Goal: Feedback & Contribution: Submit feedback/report problem

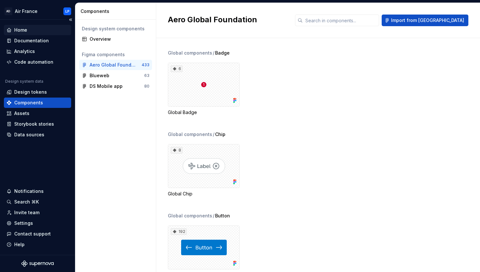
click at [21, 32] on div "Home" at bounding box center [20, 30] width 13 height 6
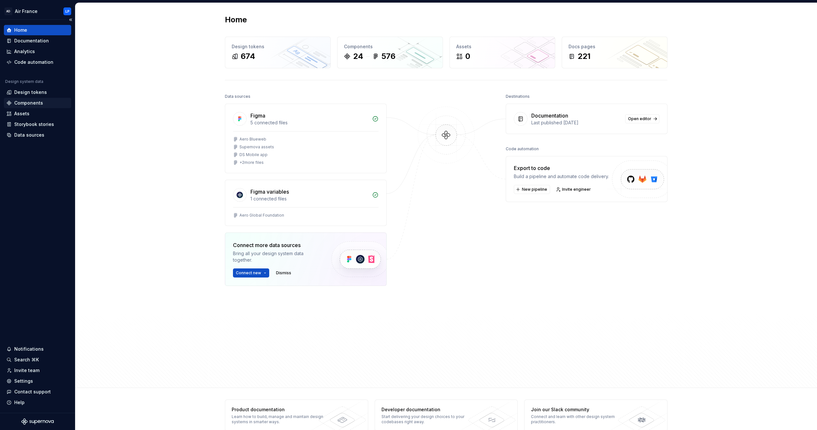
click at [30, 101] on div "Components" at bounding box center [28, 103] width 29 height 6
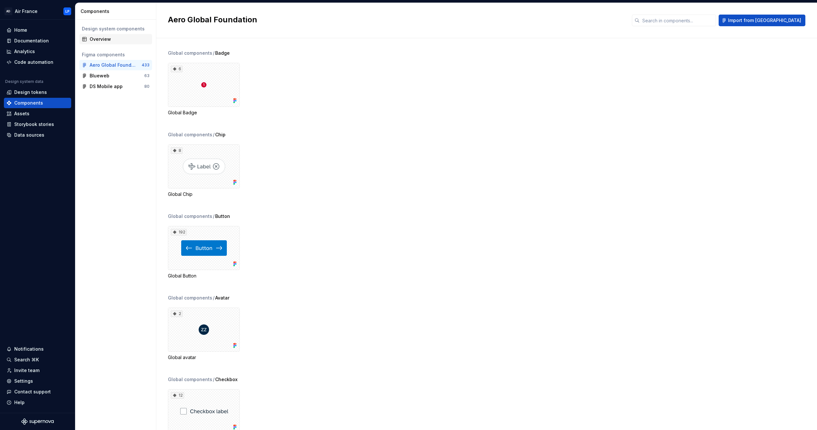
click at [105, 37] on div "Overview" at bounding box center [120, 39] width 60 height 6
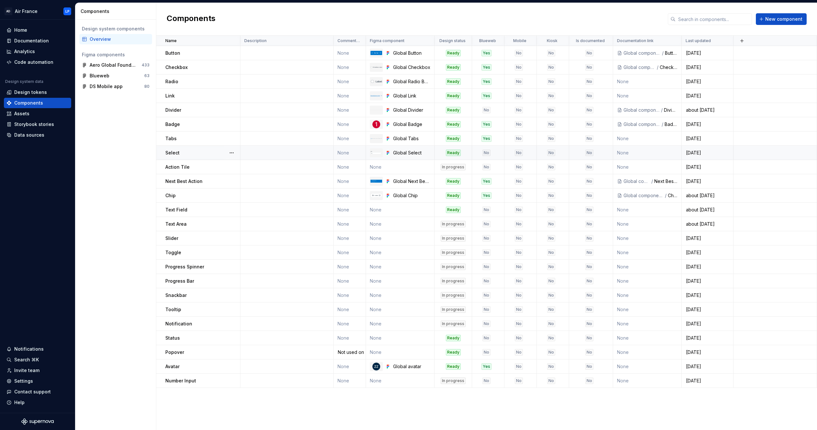
click at [267, 153] on td at bounding box center [286, 153] width 93 height 14
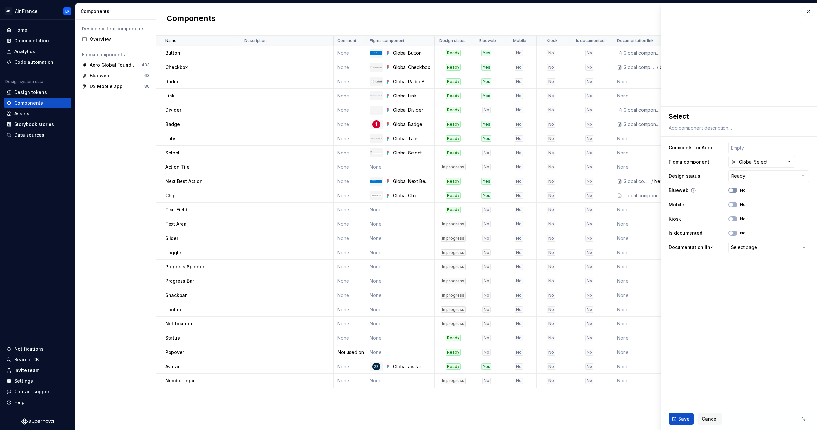
click at [480, 189] on span "button" at bounding box center [731, 190] width 4 height 4
click at [480, 272] on span "Save" at bounding box center [683, 418] width 11 height 6
type textarea "*"
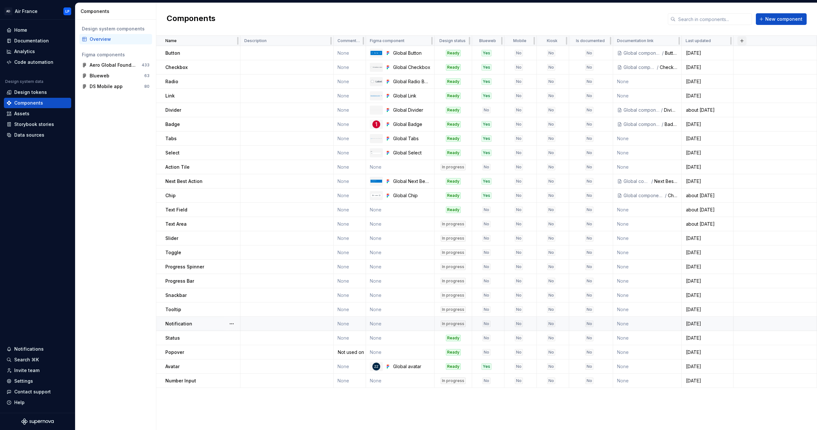
click at [480, 40] on button "button" at bounding box center [741, 40] width 9 height 9
click at [480, 53] on div "New custom property" at bounding box center [704, 53] width 49 height 6
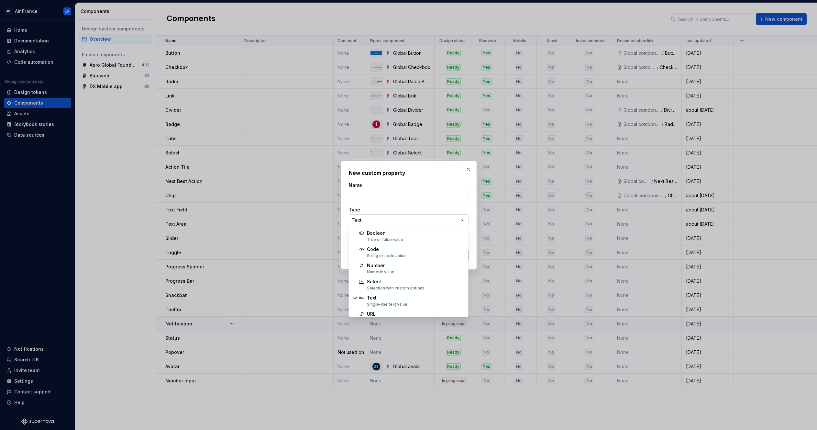
click at [463, 220] on div "**********" at bounding box center [408, 215] width 817 height 430
select select "*******"
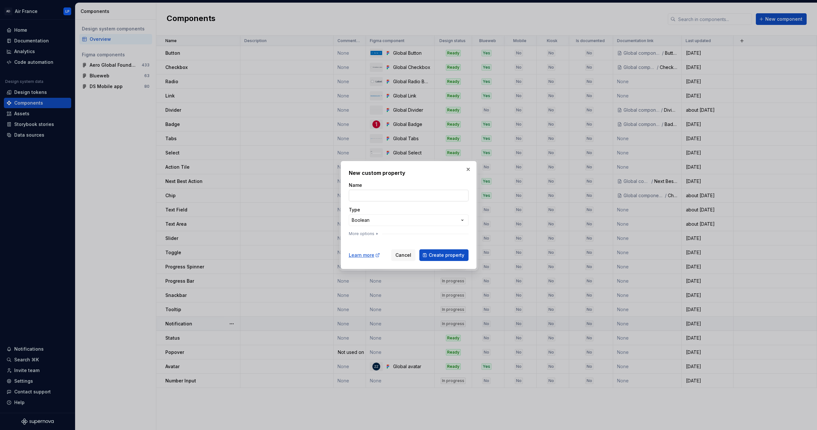
click at [392, 194] on input "Name" at bounding box center [409, 196] width 120 height 12
type input "iOS"
click at [443, 255] on span "Create property" at bounding box center [447, 255] width 36 height 6
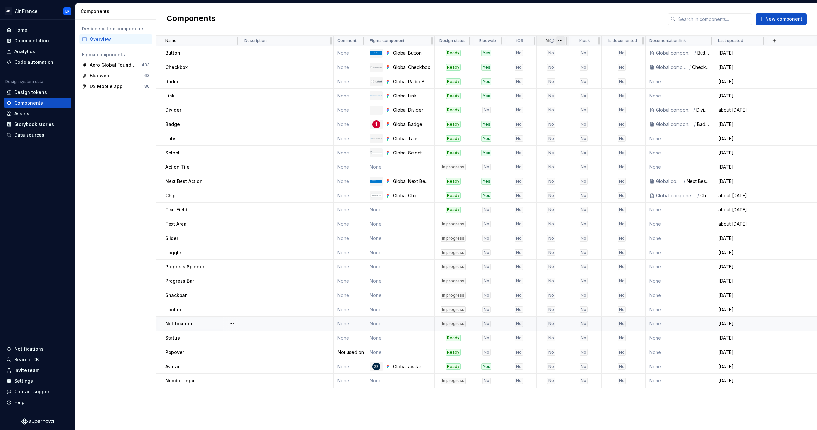
click at [480, 40] on html "AD Air France LP Home Documentation Analytics Code automation Design system dat…" at bounding box center [408, 215] width 817 height 430
click at [480, 51] on span "Edit property" at bounding box center [589, 53] width 42 height 6
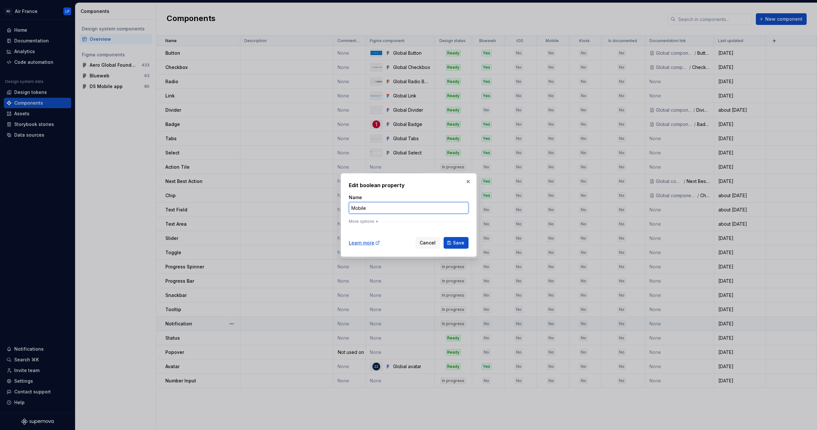
click at [385, 208] on input "Mobile" at bounding box center [409, 208] width 120 height 12
type input "Q"
type input "Android"
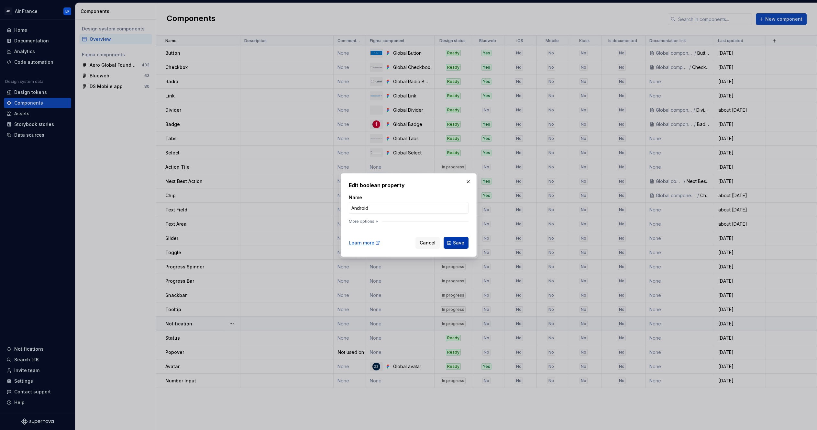
click at [456, 243] on span "Save" at bounding box center [458, 242] width 11 height 6
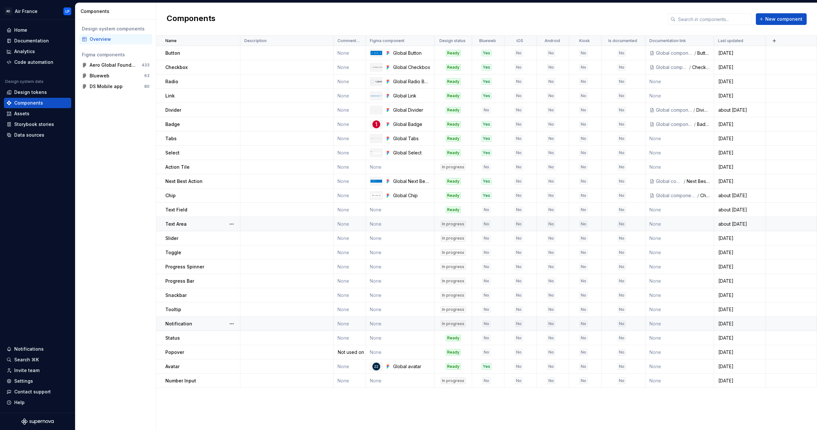
click at [265, 224] on td at bounding box center [286, 224] width 93 height 14
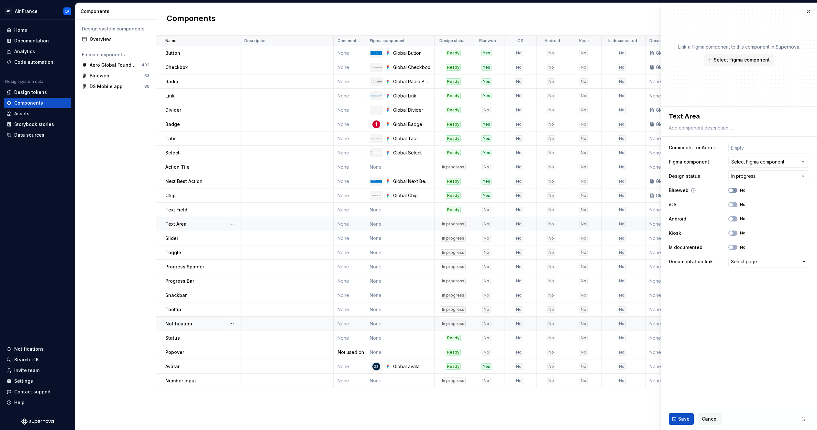
click at [480, 190] on span "button" at bounding box center [731, 190] width 4 height 4
type textarea "*"
click at [480, 176] on html "AD Air France LP Home Documentation Analytics Code automation Design system dat…" at bounding box center [408, 215] width 817 height 430
select select "**********"
click at [480, 272] on span "Save" at bounding box center [683, 418] width 11 height 6
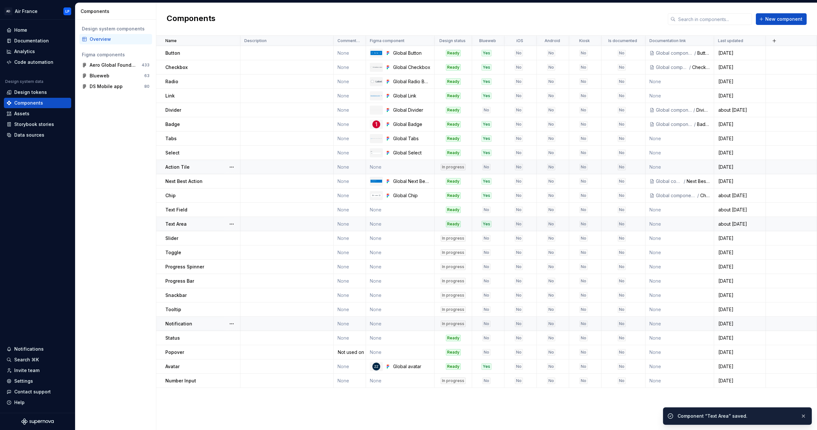
click at [270, 169] on td at bounding box center [286, 167] width 93 height 14
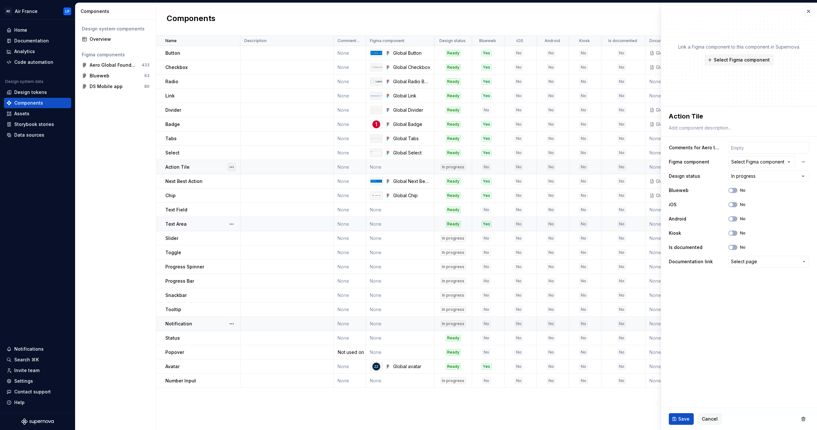
click at [233, 168] on button "button" at bounding box center [231, 166] width 9 height 9
click at [258, 193] on div "Delete component" at bounding box center [265, 193] width 53 height 6
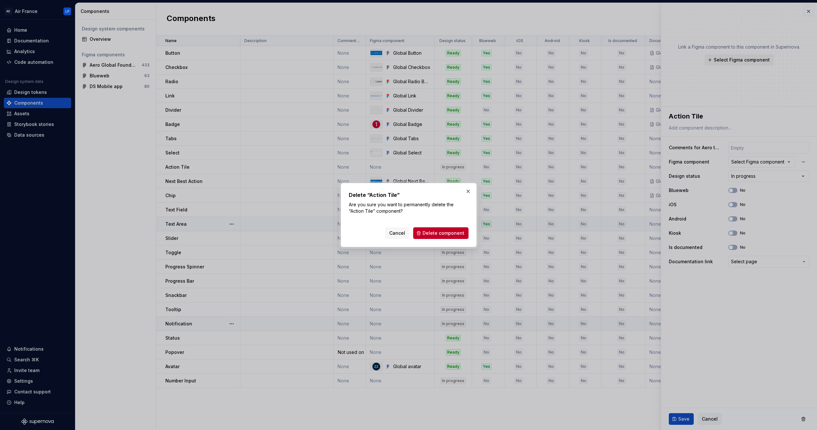
click at [451, 233] on span "Delete component" at bounding box center [443, 233] width 42 height 6
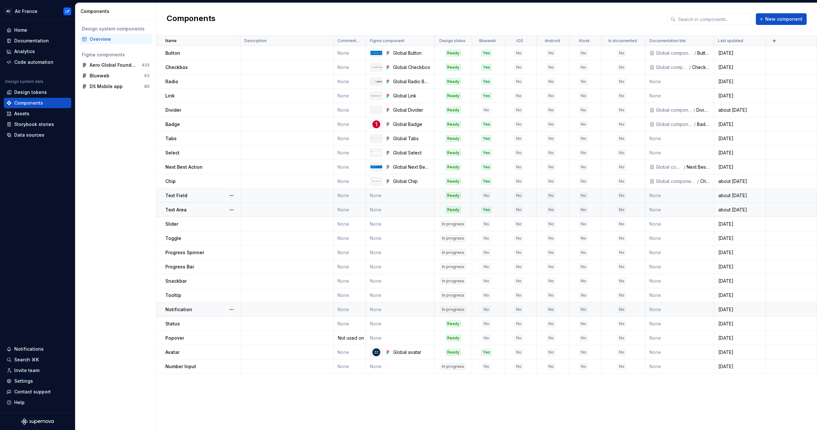
click at [289, 199] on td at bounding box center [286, 195] width 93 height 14
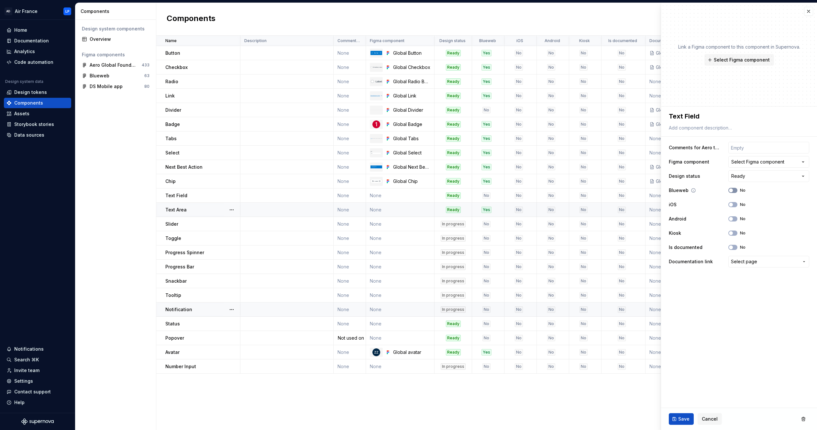
click at [480, 189] on button "No" at bounding box center [732, 190] width 9 height 5
click at [480, 272] on span "Save" at bounding box center [683, 418] width 11 height 6
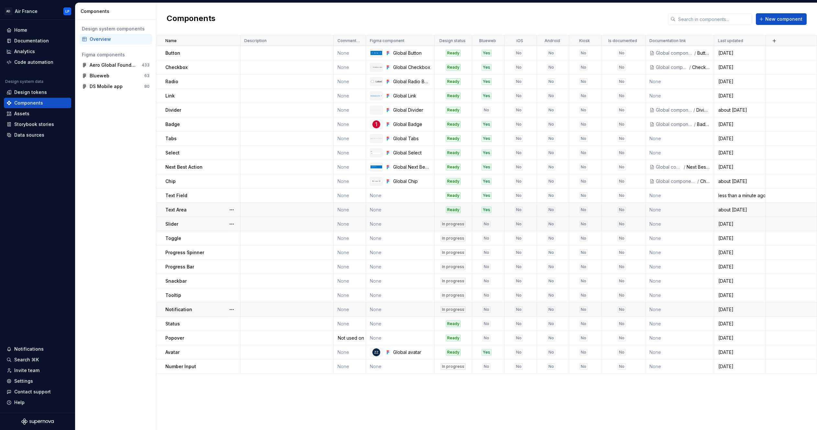
click at [261, 225] on td at bounding box center [286, 224] width 93 height 14
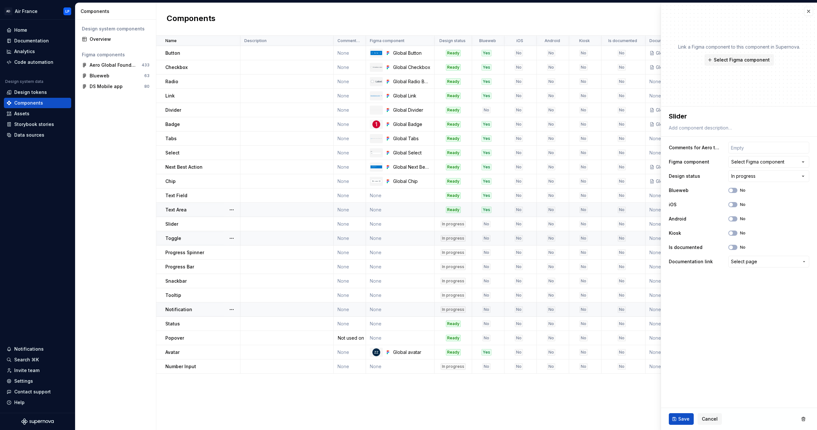
click at [260, 238] on td at bounding box center [286, 238] width 93 height 14
click at [274, 272] on td at bounding box center [286, 323] width 93 height 14
click at [480, 190] on button "No" at bounding box center [732, 190] width 9 height 5
click at [480, 272] on span "Save" at bounding box center [683, 418] width 11 height 6
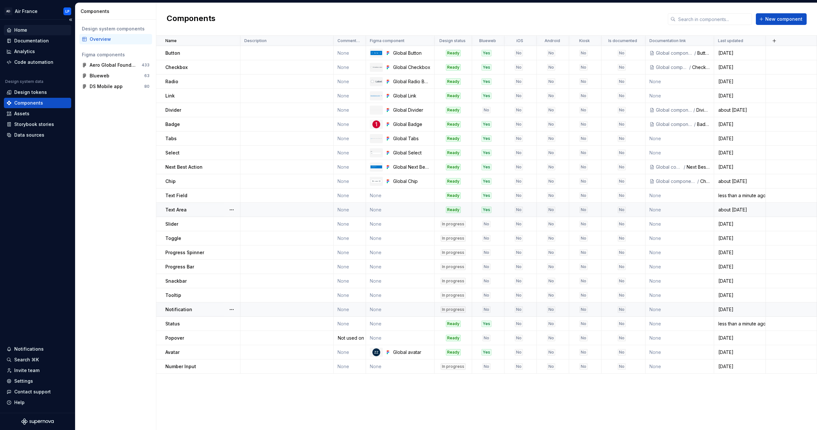
click at [26, 30] on div "Home" at bounding box center [20, 30] width 13 height 6
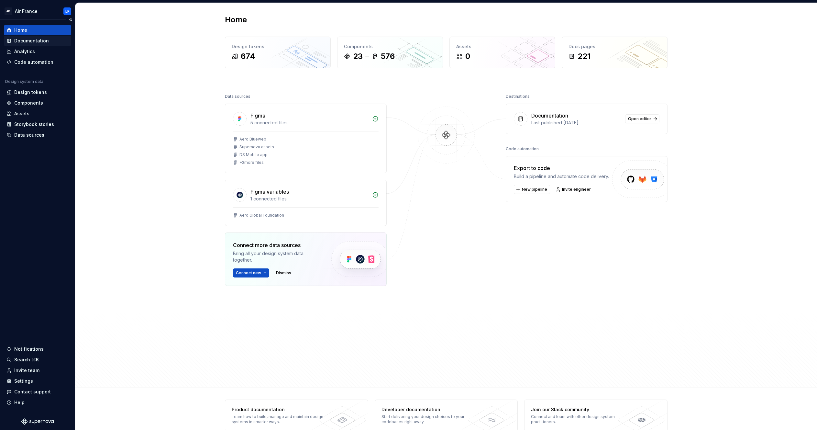
click at [32, 40] on div "Documentation" at bounding box center [31, 41] width 35 height 6
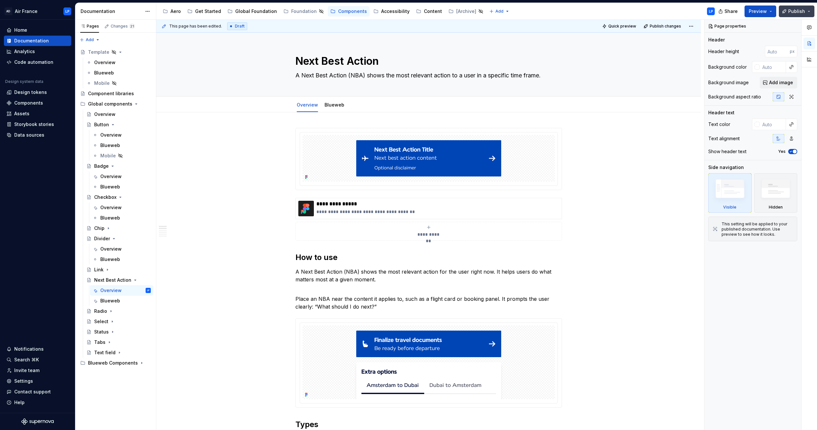
click at [480, 11] on span "Publish" at bounding box center [796, 11] width 17 height 6
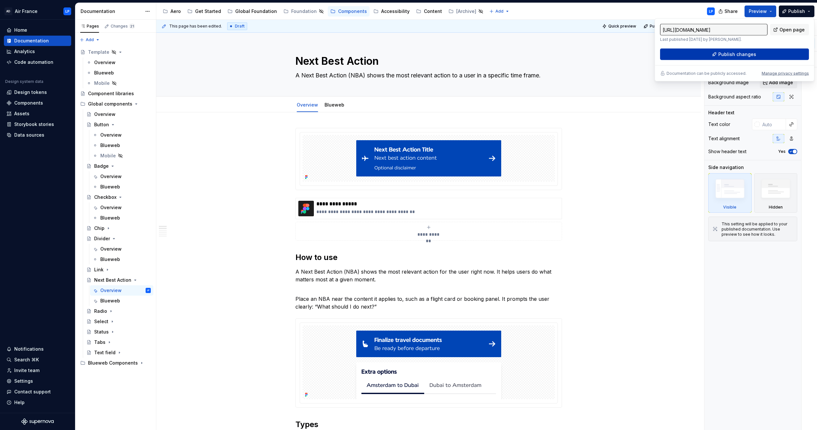
click at [480, 55] on span "Publish changes" at bounding box center [737, 54] width 38 height 6
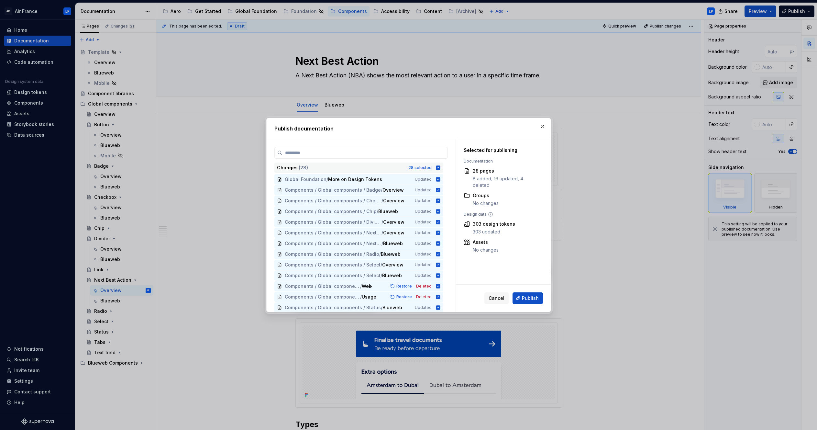
click at [440, 168] on icon at bounding box center [437, 167] width 5 height 5
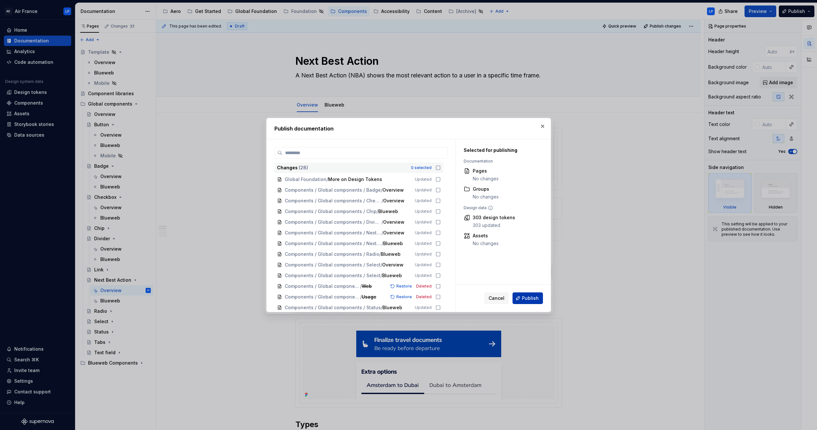
click at [480, 272] on span "Publish" at bounding box center [530, 298] width 17 height 6
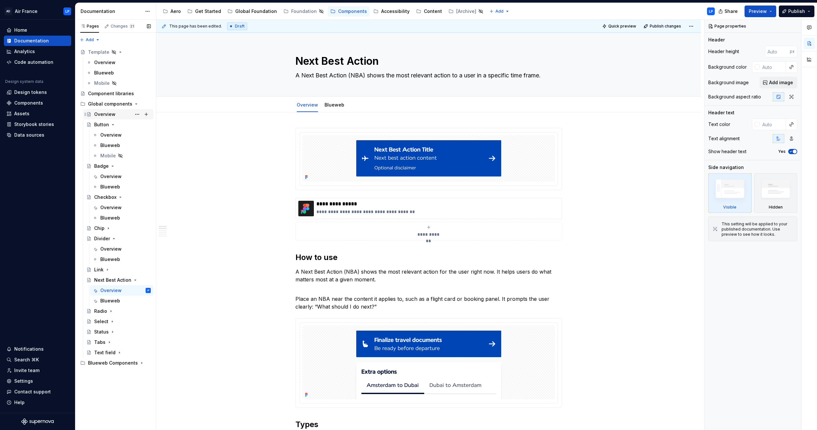
click at [102, 114] on div "Overview" at bounding box center [104, 114] width 21 height 6
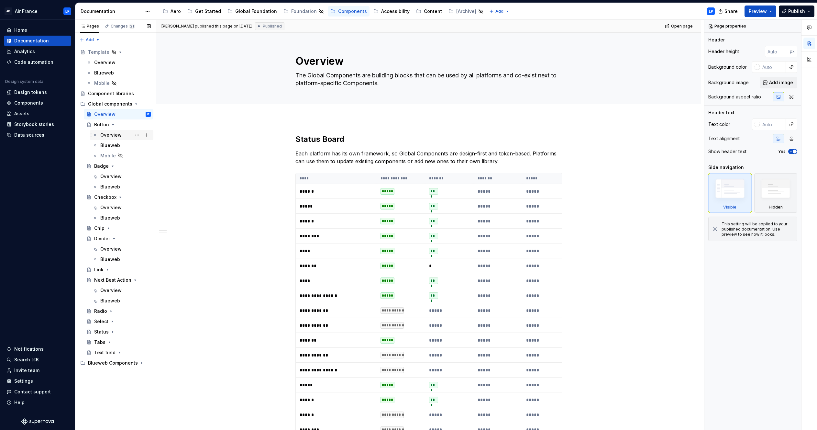
click at [107, 136] on div "Overview" at bounding box center [110, 135] width 21 height 6
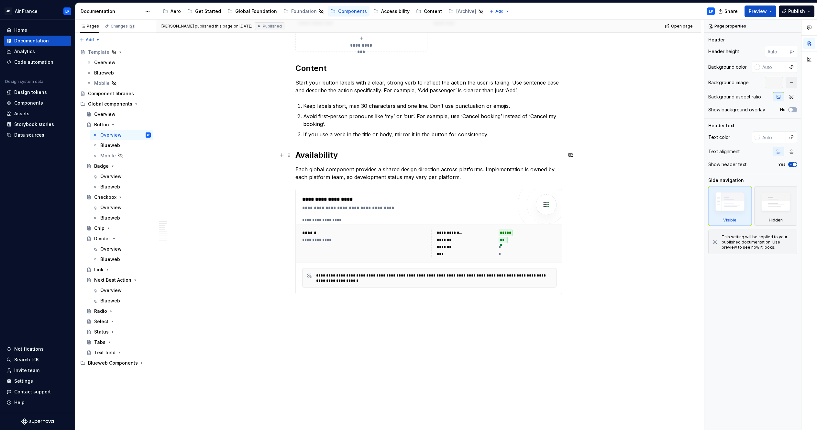
scroll to position [1567, 0]
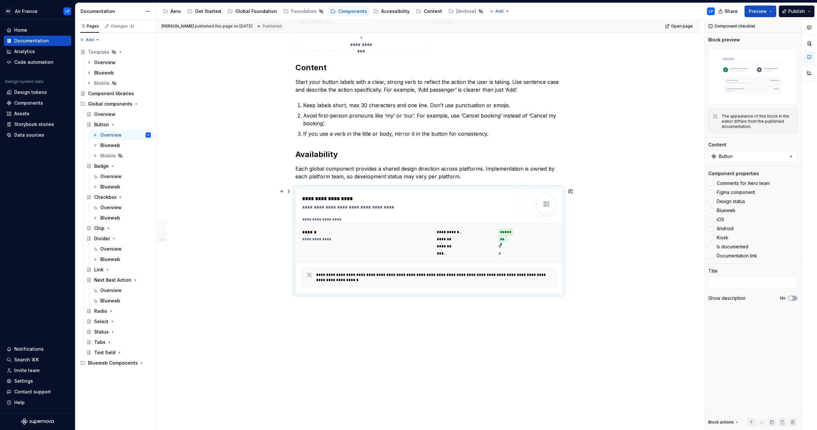
click at [340, 219] on div "**********" at bounding box center [429, 219] width 254 height 5
click at [480, 220] on div at bounding box center [711, 219] width 5 height 5
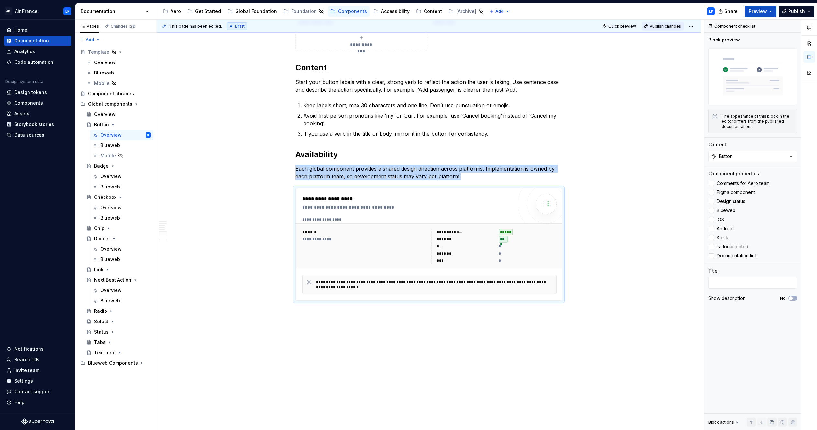
click at [480, 27] on span "Publish changes" at bounding box center [664, 26] width 31 height 5
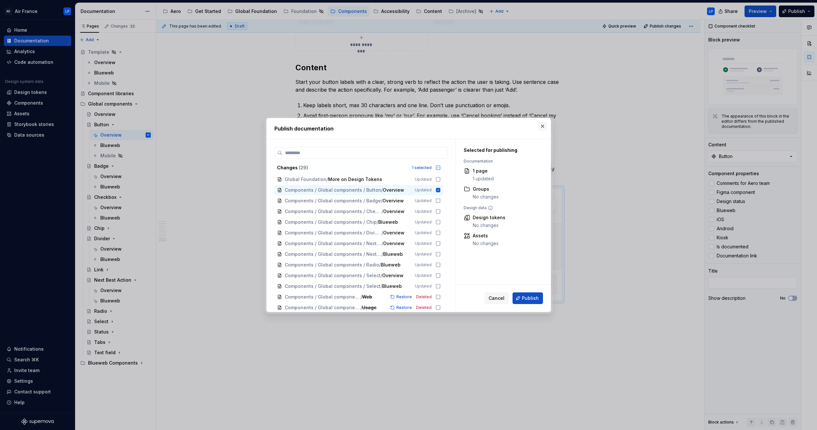
click at [480, 126] on button "button" at bounding box center [542, 126] width 9 height 9
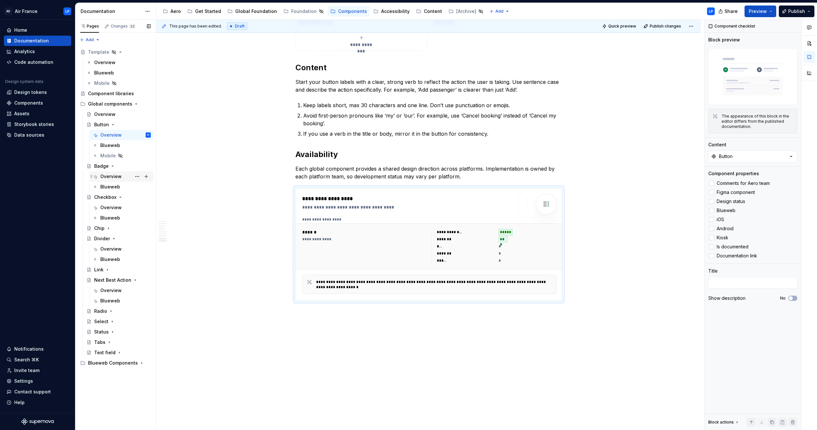
click at [114, 178] on div "Overview" at bounding box center [110, 176] width 21 height 6
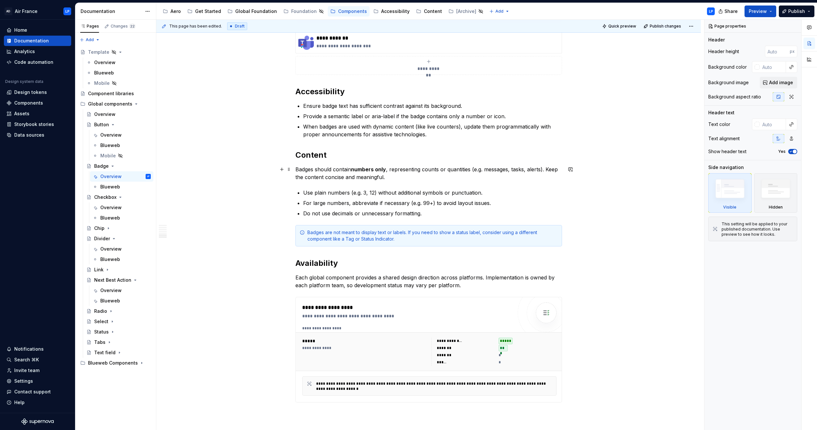
scroll to position [892, 0]
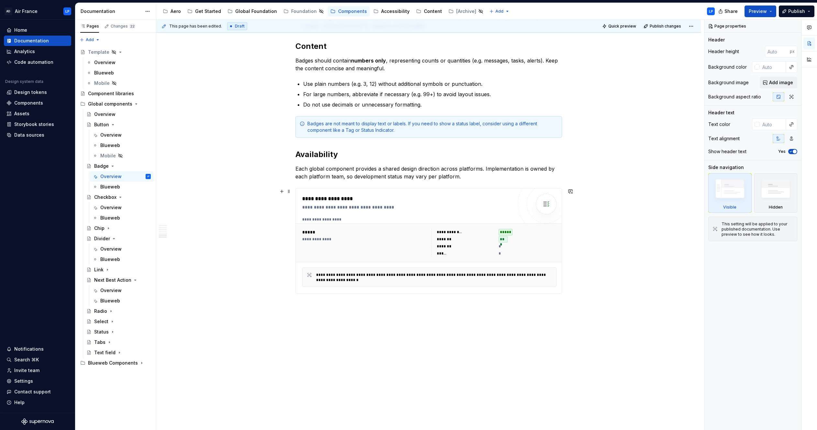
click at [480, 236] on div "***" at bounding box center [527, 239] width 58 height 6
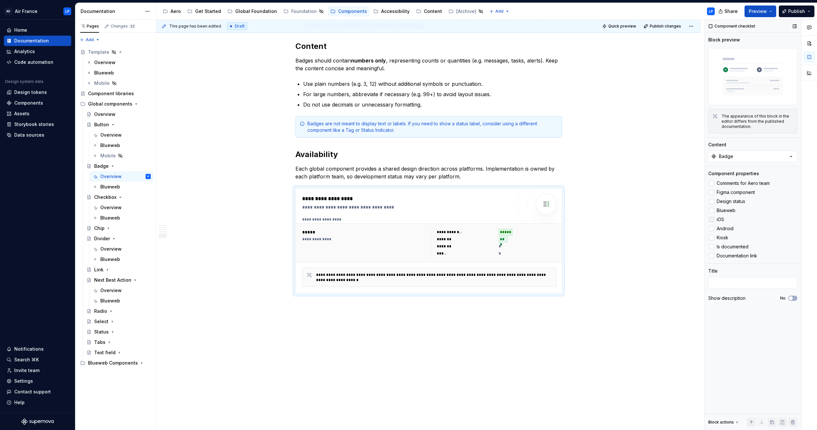
click at [480, 219] on div at bounding box center [711, 219] width 5 height 5
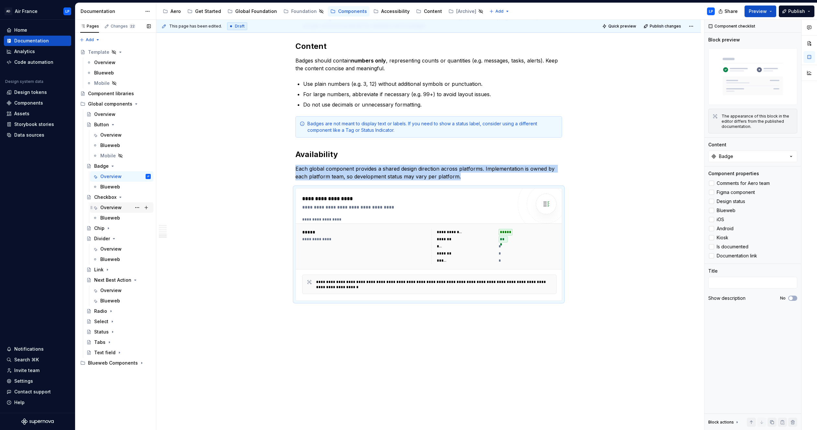
click at [112, 208] on div "Overview" at bounding box center [110, 207] width 21 height 6
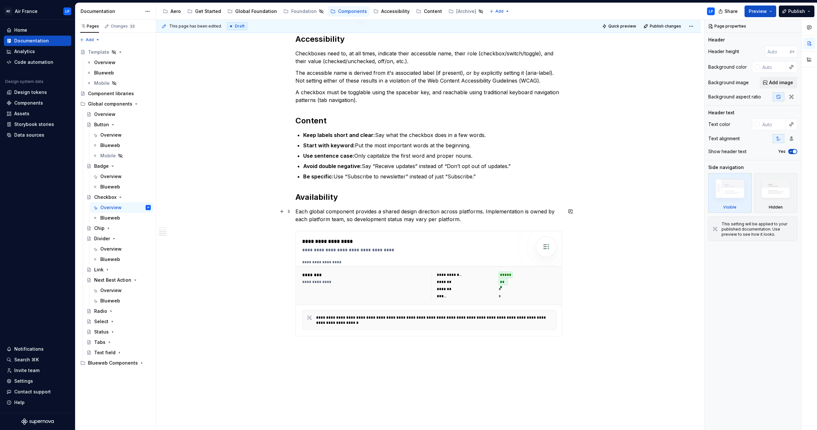
scroll to position [798, 0]
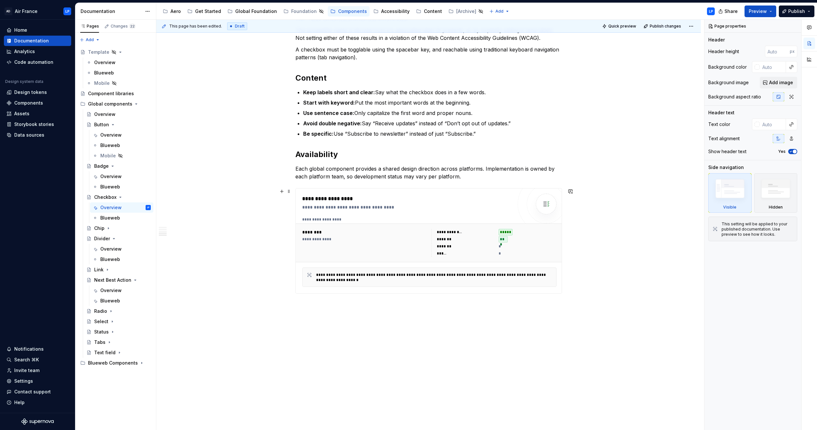
click at [480, 240] on div "*******" at bounding box center [466, 239] width 58 height 6
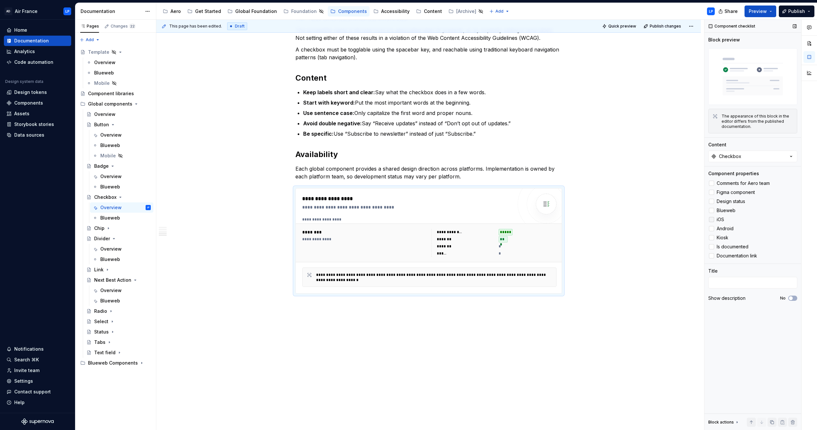
click at [480, 220] on div at bounding box center [711, 219] width 5 height 5
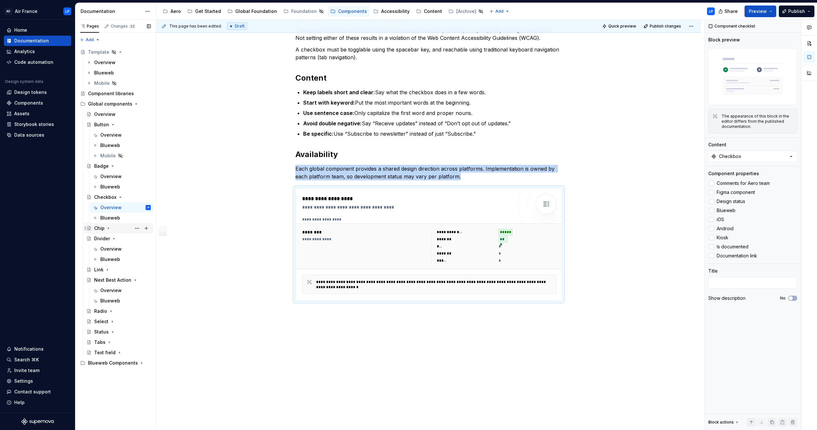
click at [109, 228] on icon "Page tree" at bounding box center [108, 227] width 5 height 5
click at [113, 239] on div "Overview" at bounding box center [110, 238] width 21 height 6
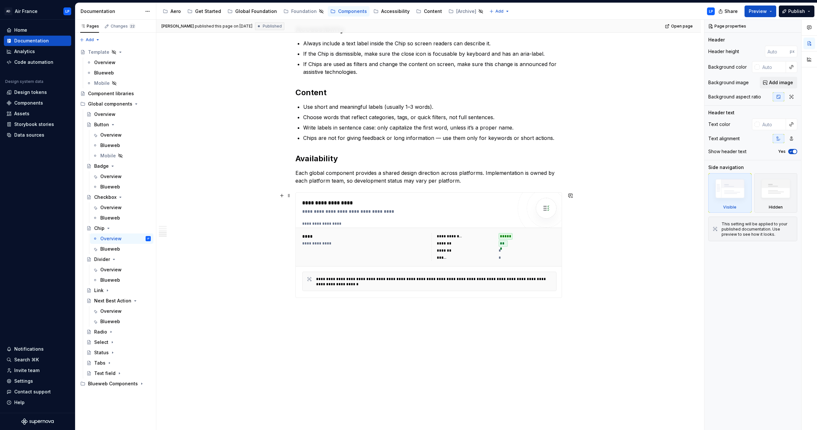
scroll to position [558, 0]
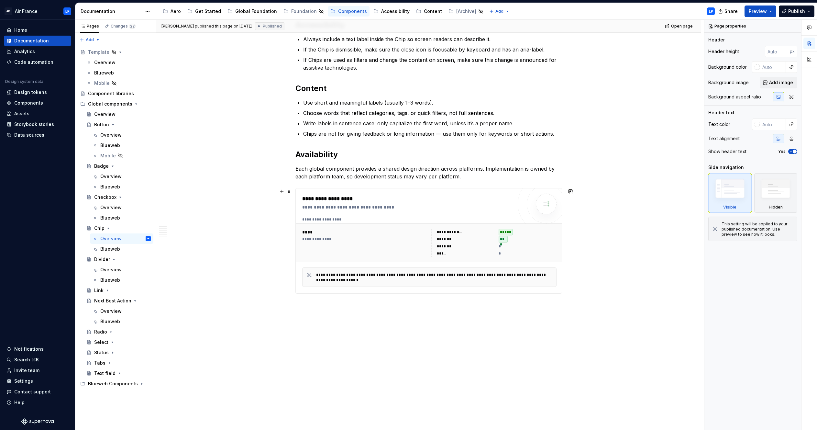
click at [480, 250] on div "*" at bounding box center [527, 253] width 58 height 6
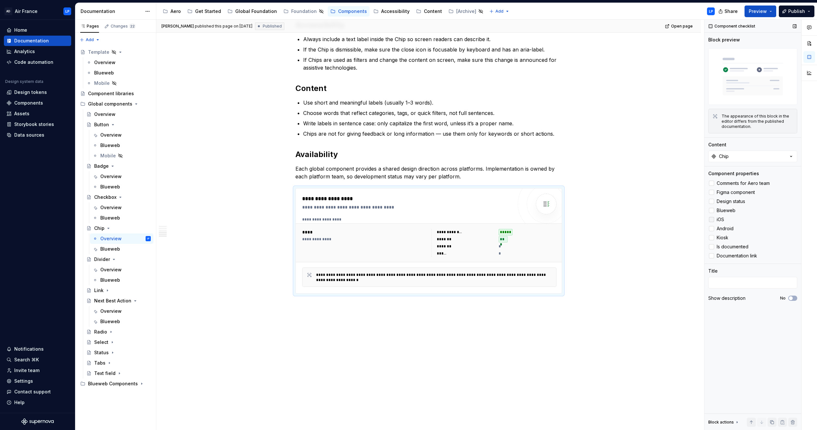
click at [480, 220] on div at bounding box center [711, 219] width 5 height 5
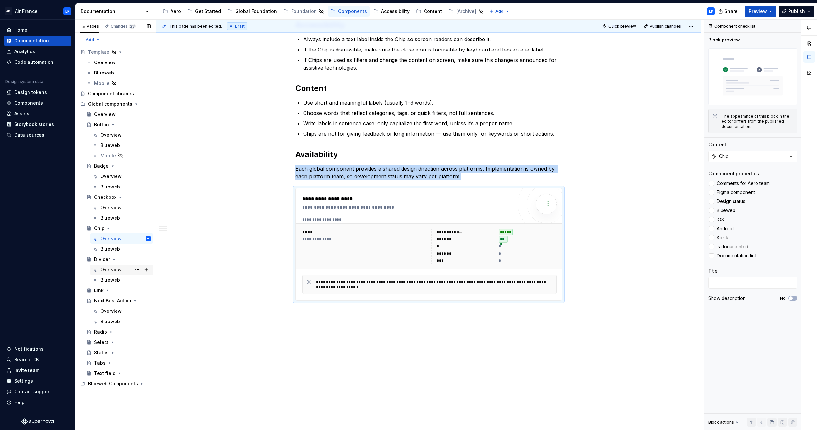
click at [115, 271] on div "Overview" at bounding box center [110, 269] width 21 height 6
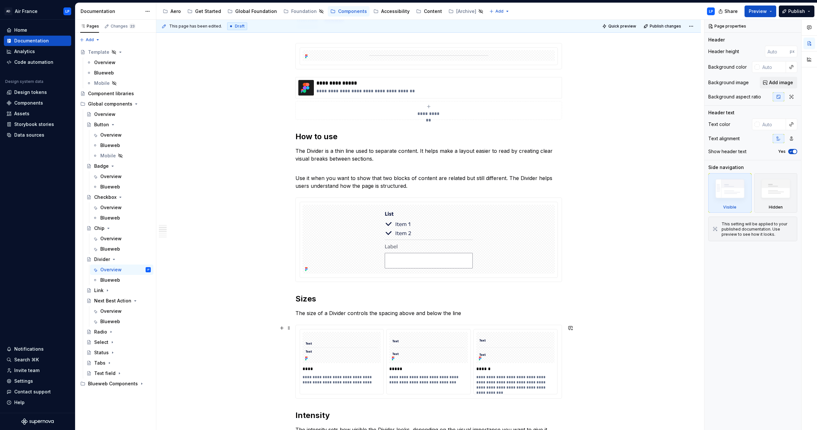
scroll to position [346, 0]
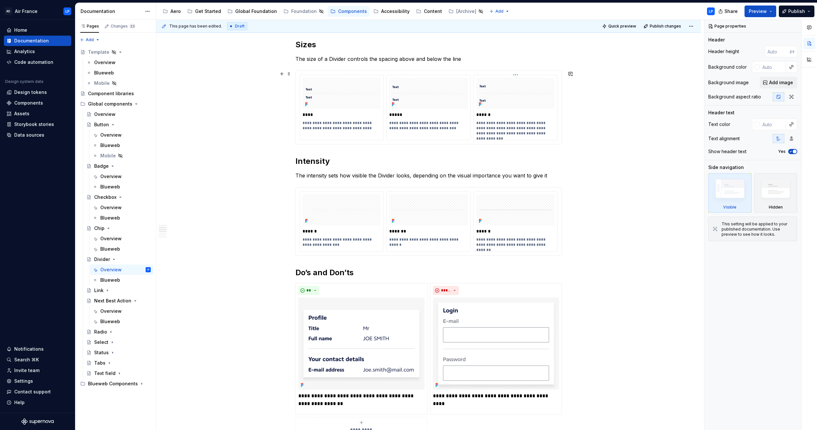
click at [480, 123] on p "**********" at bounding box center [515, 128] width 79 height 16
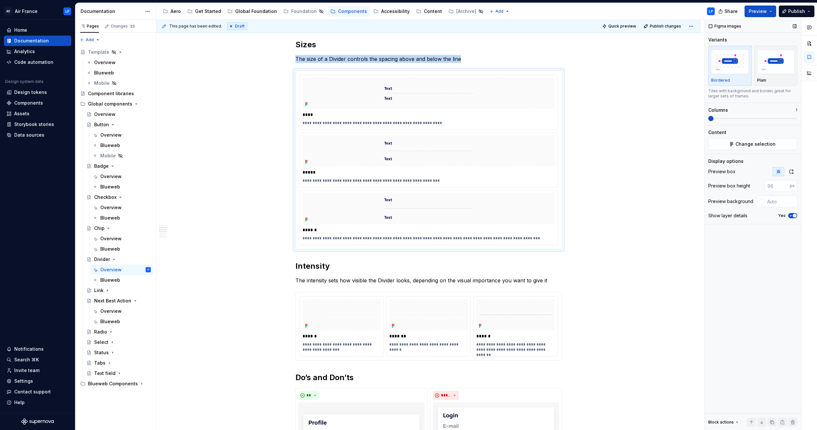
click at [480, 119] on span at bounding box center [710, 118] width 5 height 5
click at [480, 169] on icon "button" at bounding box center [791, 171] width 5 height 5
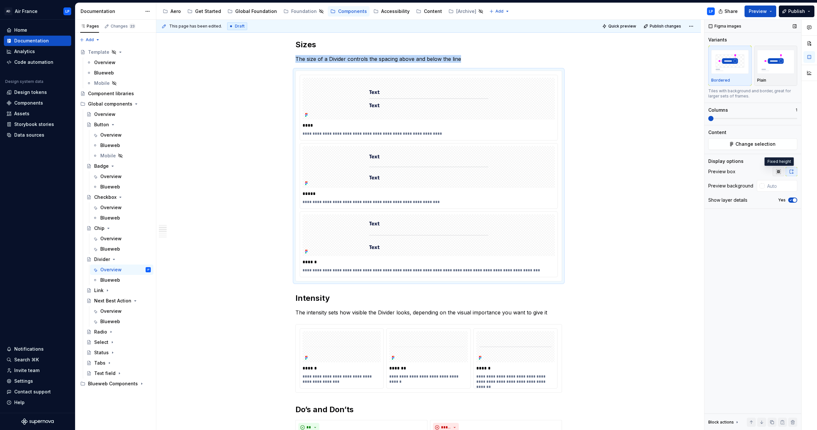
click at [480, 169] on icon "button" at bounding box center [778, 171] width 4 height 4
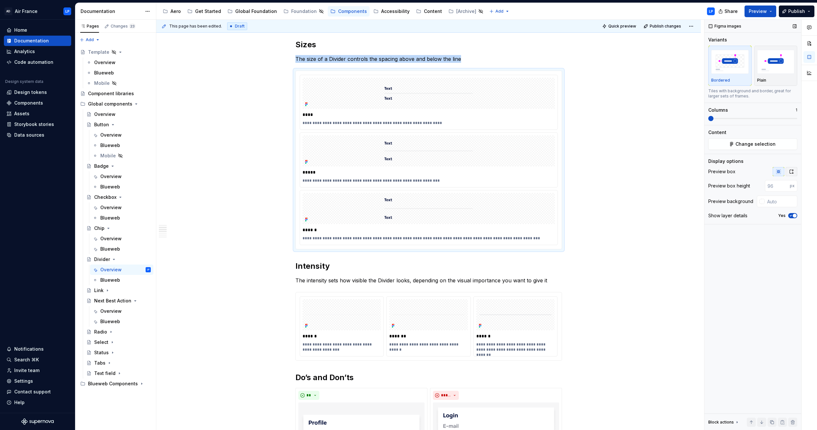
click at [480, 170] on icon "button" at bounding box center [791, 171] width 5 height 5
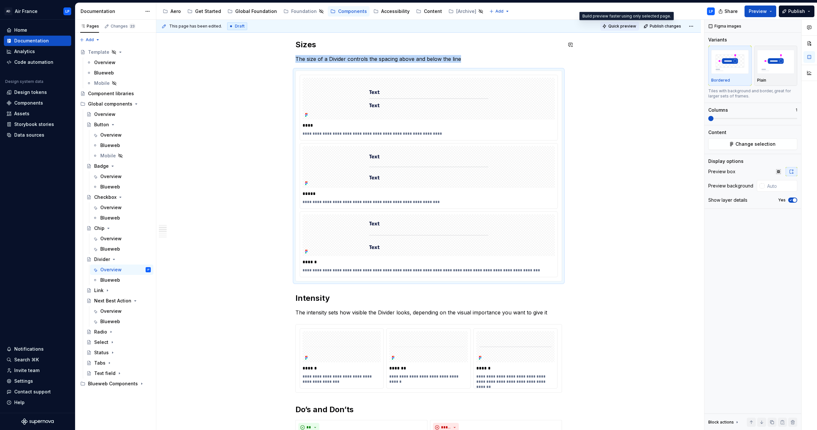
click at [480, 27] on span "Quick preview" at bounding box center [622, 26] width 28 height 5
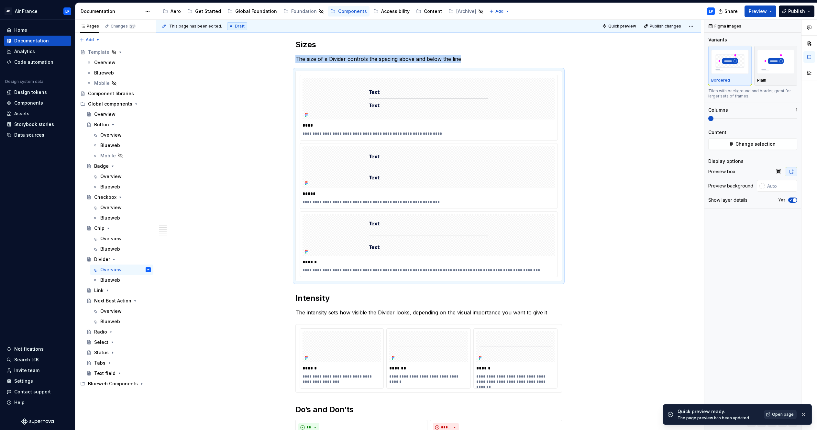
click at [480, 272] on span "Open page" at bounding box center [783, 413] width 22 height 5
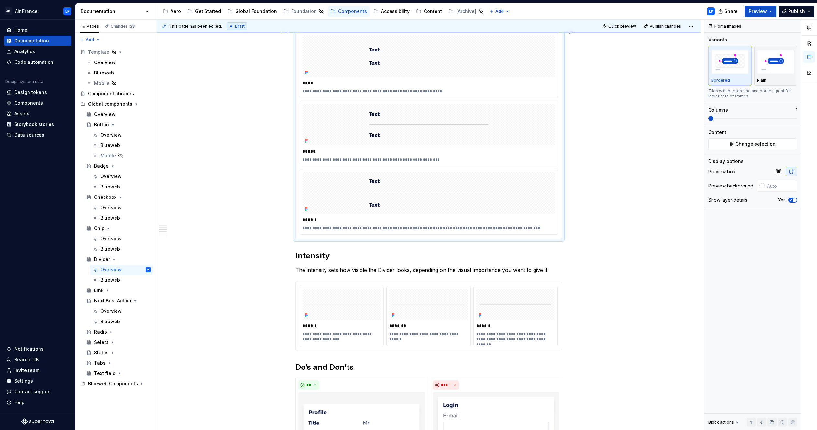
scroll to position [522, 0]
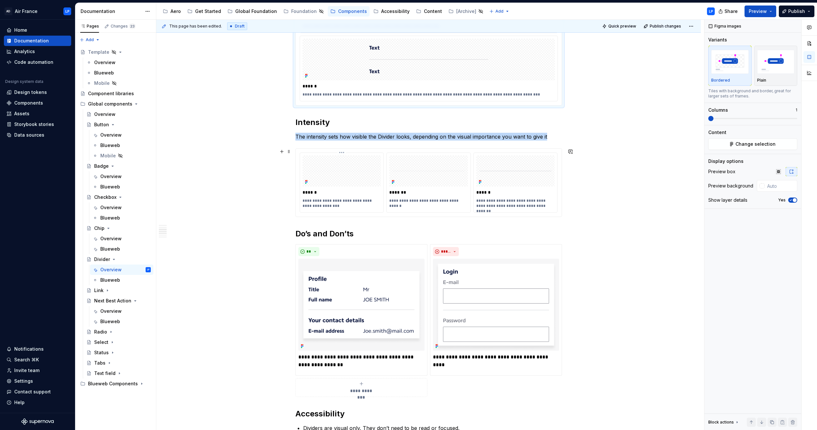
click at [342, 161] on div at bounding box center [341, 170] width 79 height 31
click at [480, 118] on span at bounding box center [734, 118] width 5 height 5
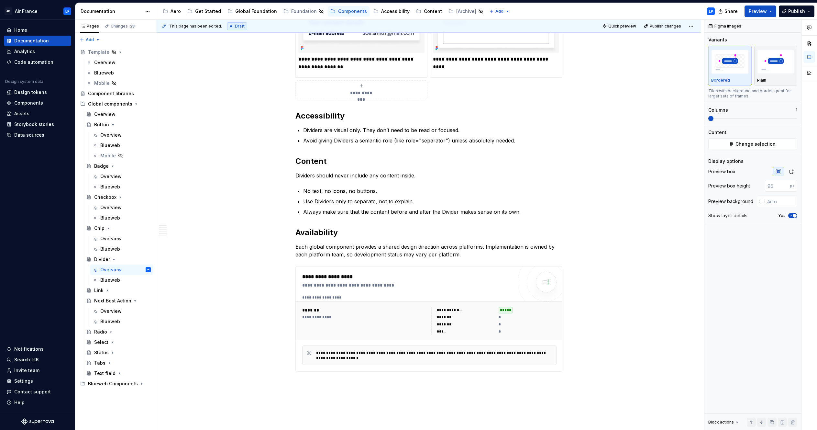
scroll to position [1007, 0]
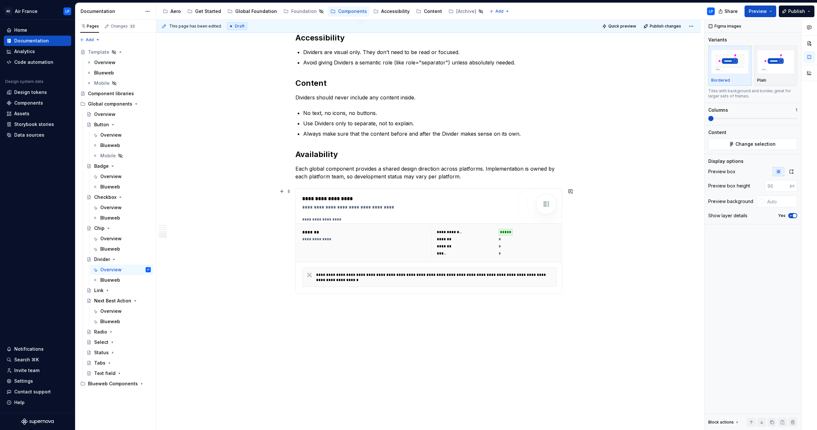
click at [480, 253] on div "*****" at bounding box center [466, 253] width 58 height 6
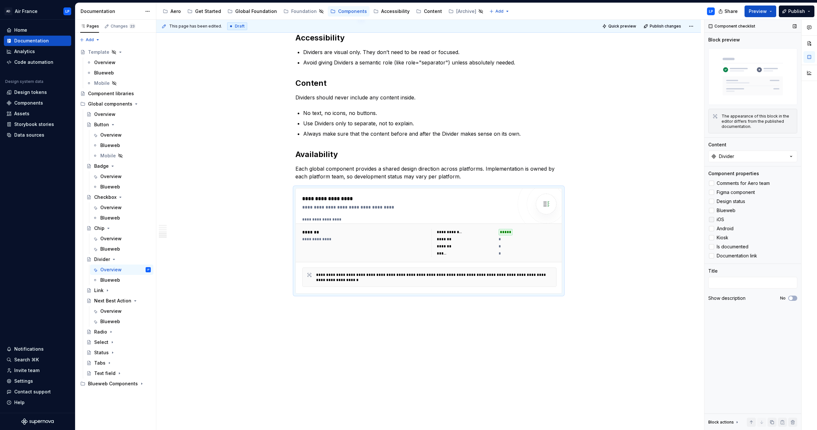
click at [480, 218] on div at bounding box center [711, 219] width 5 height 5
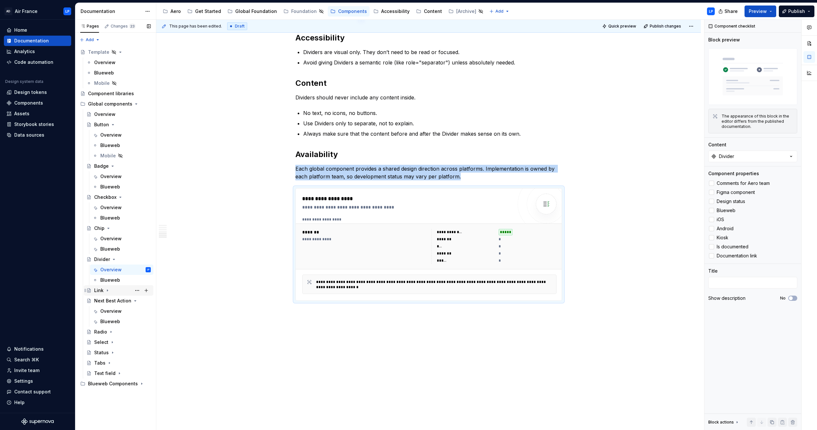
click at [108, 272] on icon "Page tree" at bounding box center [107, 290] width 5 height 5
click at [113, 272] on div "Overview" at bounding box center [110, 300] width 21 height 6
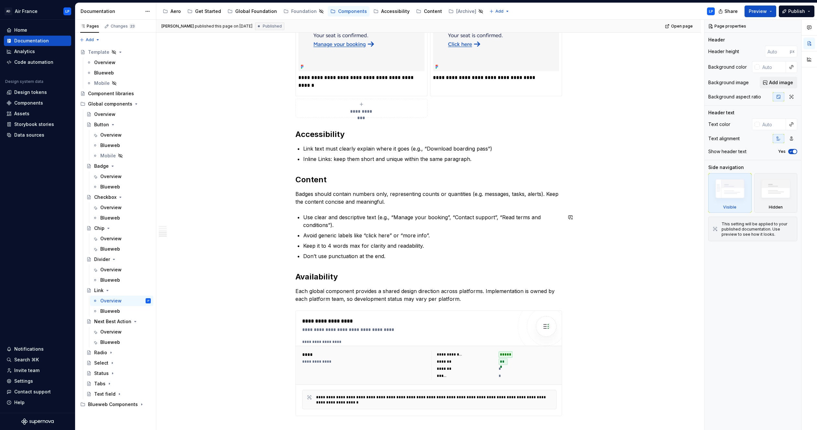
scroll to position [748, 0]
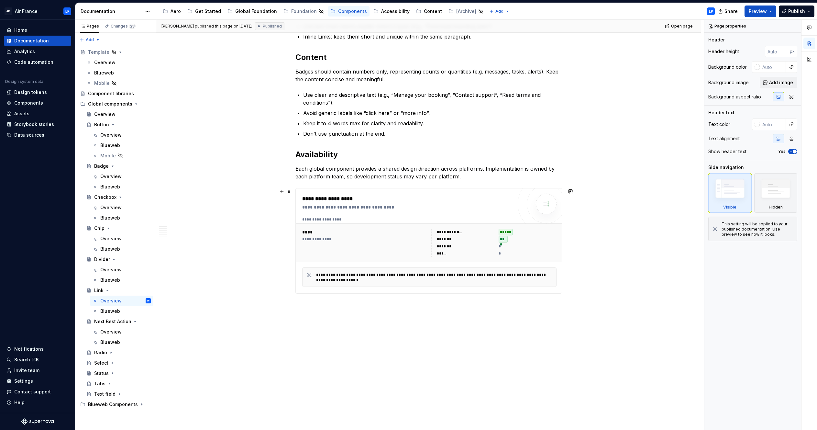
click at [392, 240] on div "**********" at bounding box center [364, 238] width 125 height 5
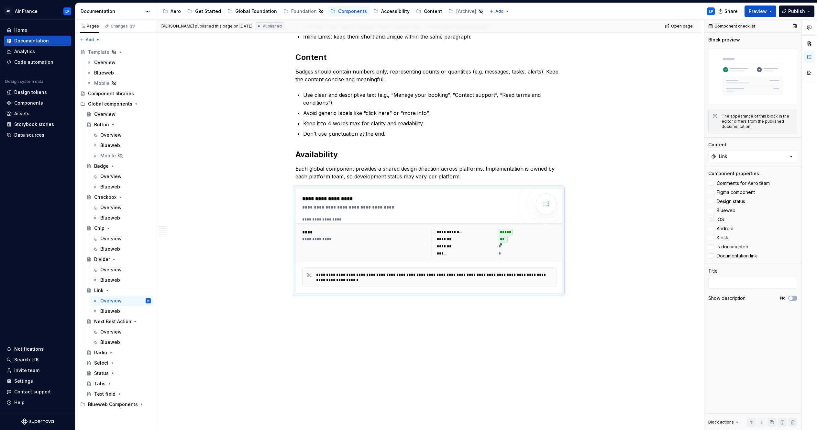
click at [480, 219] on div at bounding box center [711, 219] width 5 height 5
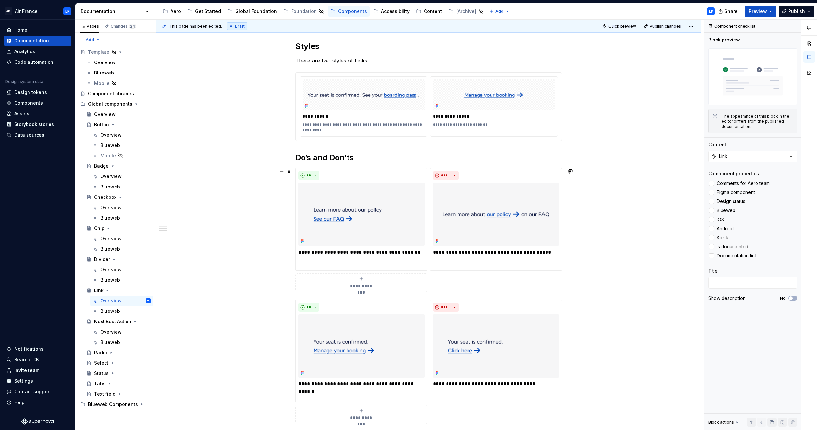
scroll to position [436, 0]
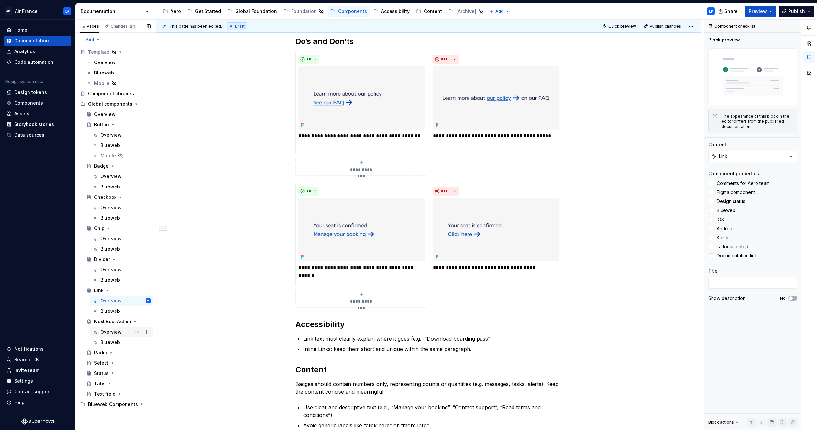
click at [118, 272] on div "Overview" at bounding box center [110, 331] width 21 height 6
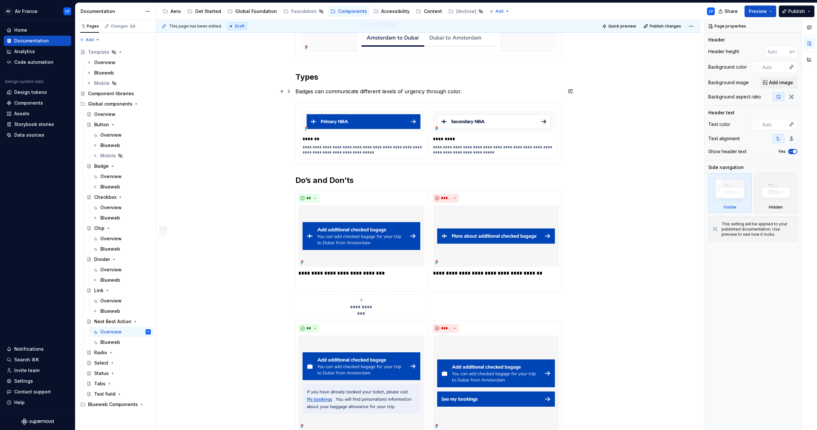
scroll to position [353, 0]
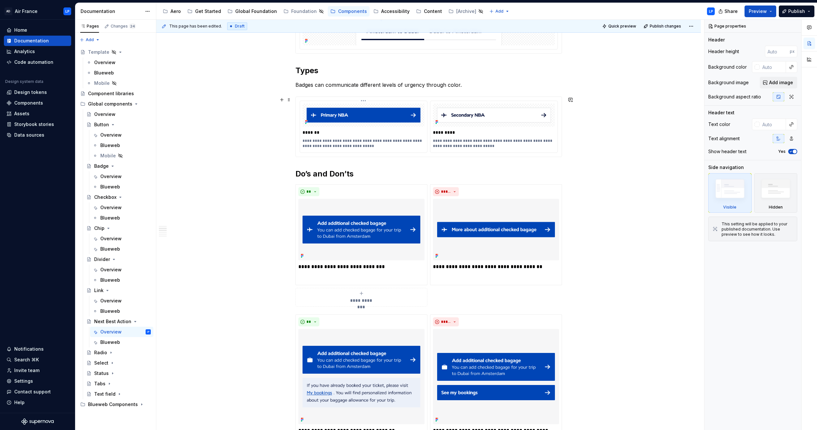
click at [336, 137] on div "**********" at bounding box center [363, 143] width 122 height 13
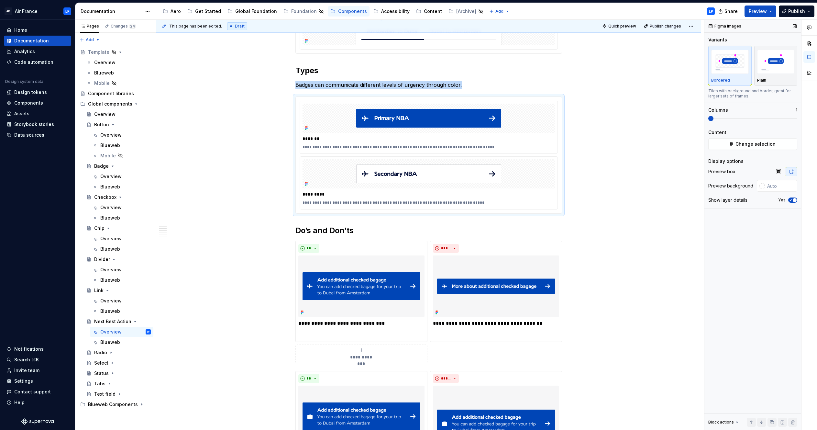
click at [480, 119] on span at bounding box center [710, 118] width 5 height 5
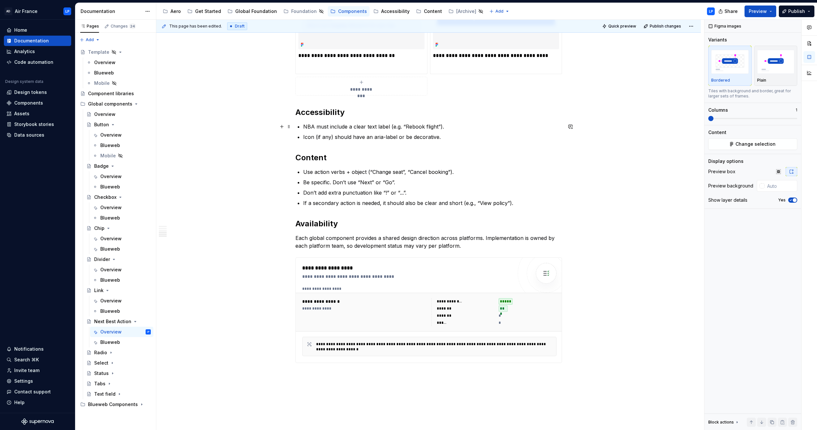
scroll to position [854, 0]
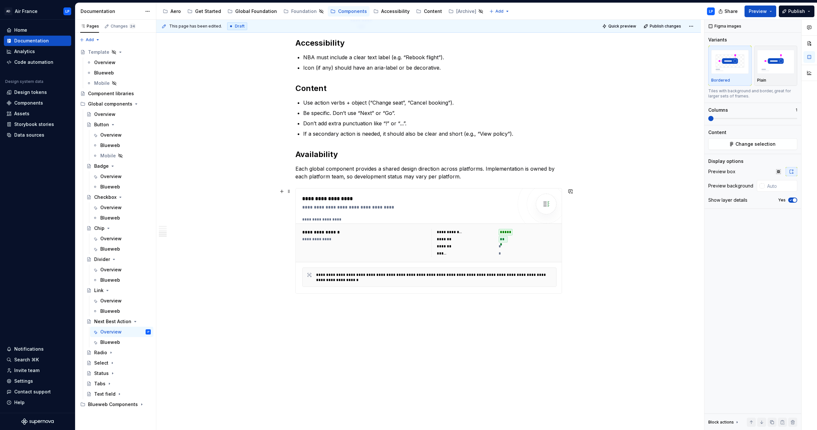
click at [425, 216] on div "**********" at bounding box center [407, 241] width 210 height 92
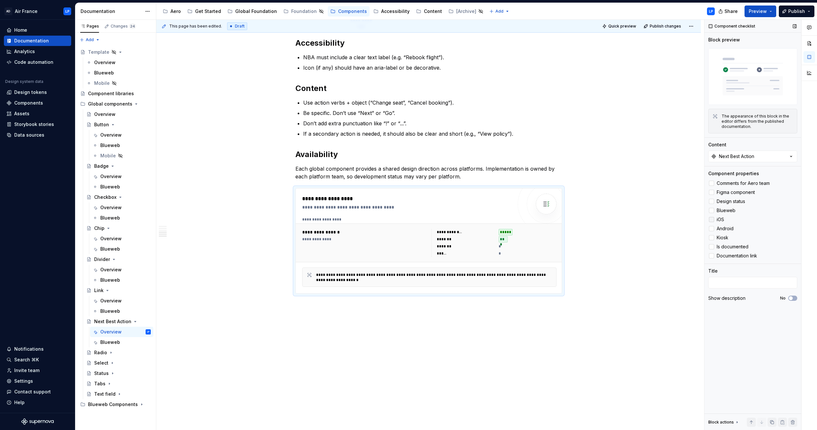
click at [480, 219] on div at bounding box center [711, 219] width 5 height 5
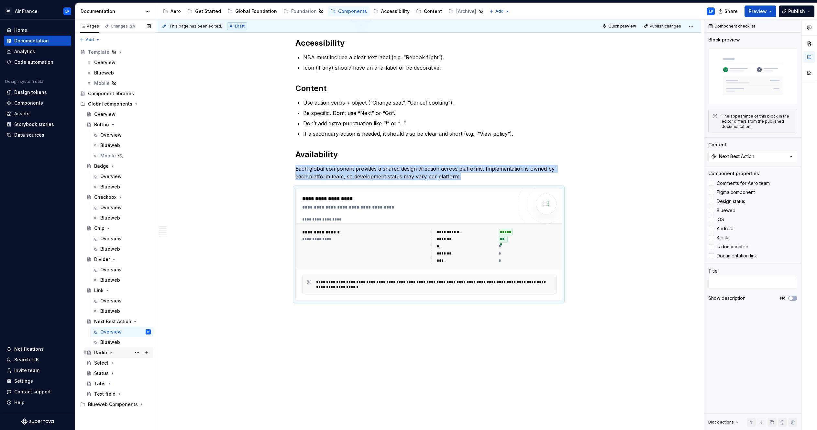
click at [111, 272] on icon "Page tree" at bounding box center [111, 353] width 1 height 2
click at [116, 272] on div "Overview" at bounding box center [110, 362] width 21 height 6
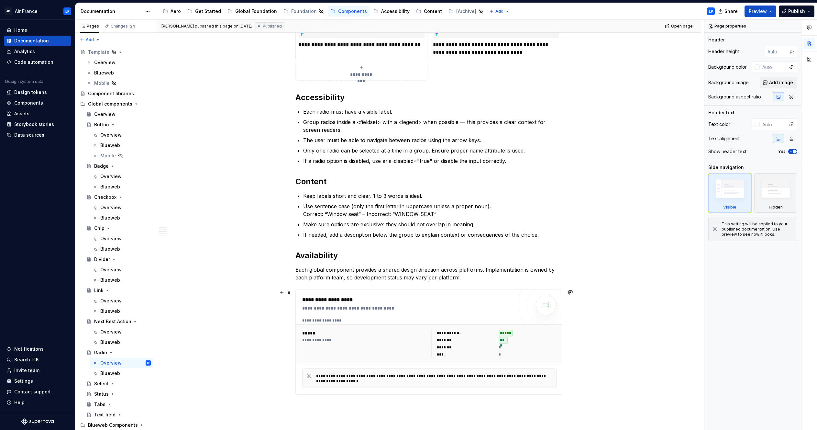
scroll to position [651, 0]
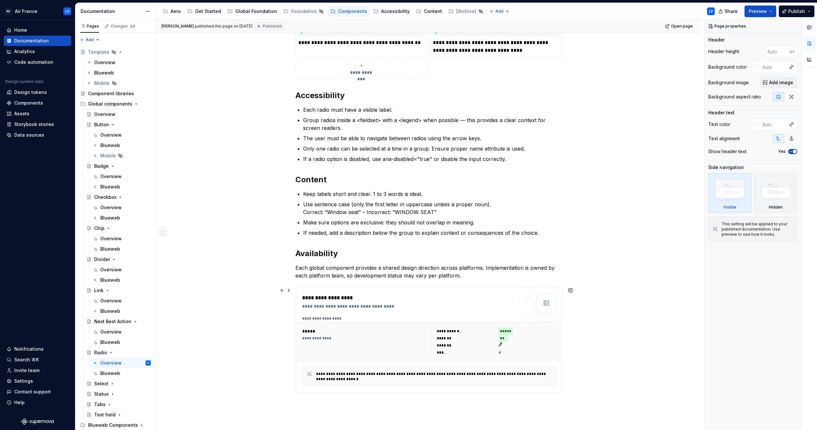
click at [387, 272] on div "*****" at bounding box center [364, 331] width 125 height 6
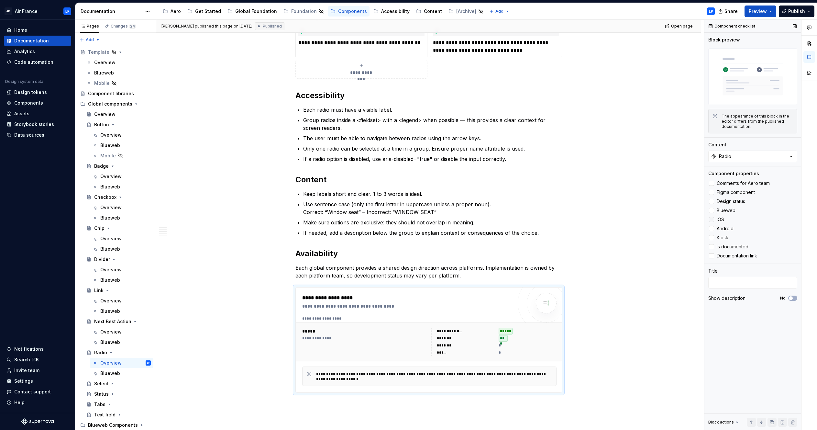
click at [480, 219] on div at bounding box center [711, 219] width 5 height 5
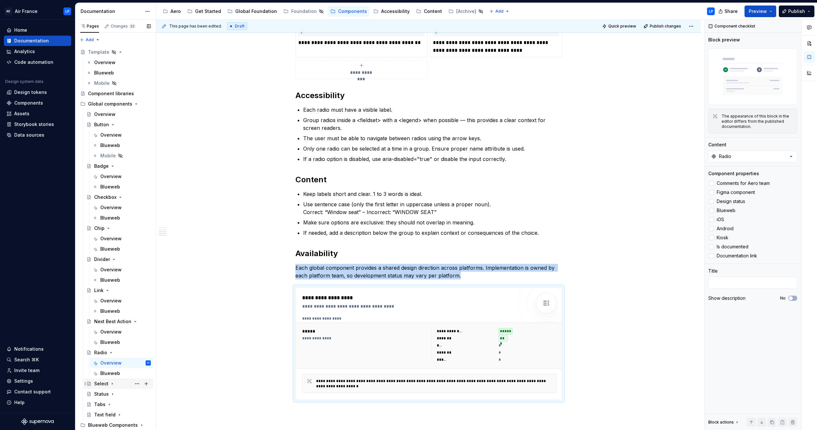
click at [112, 272] on icon "Page tree" at bounding box center [112, 383] width 5 height 5
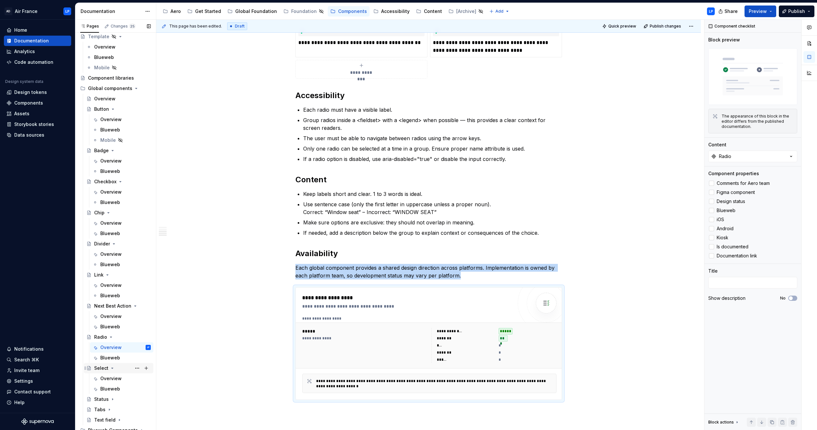
scroll to position [19, 0]
click at [114, 272] on div "Overview" at bounding box center [110, 374] width 21 height 6
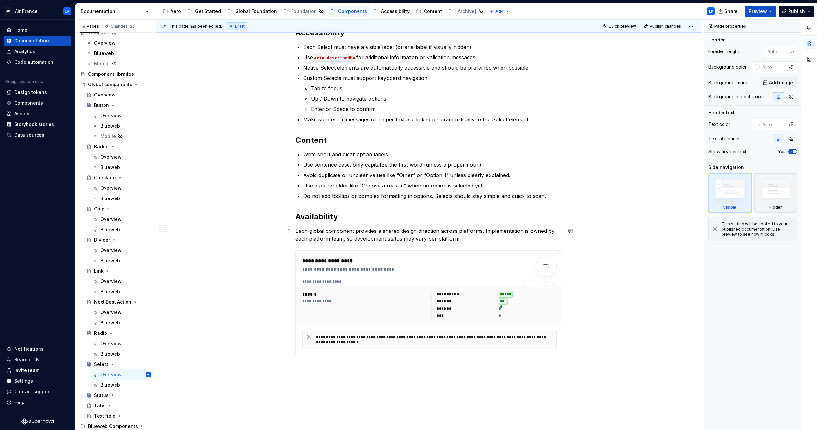
scroll to position [1009, 0]
click at [480, 272] on div "**********" at bounding box center [429, 305] width 267 height 39
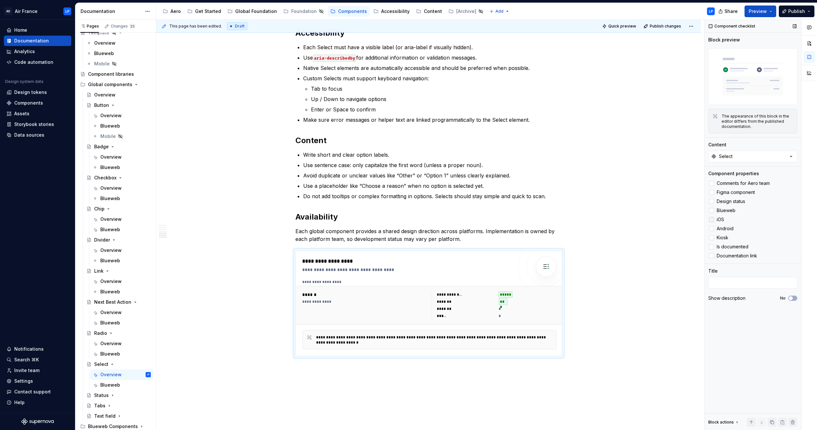
click at [480, 220] on div at bounding box center [711, 219] width 5 height 5
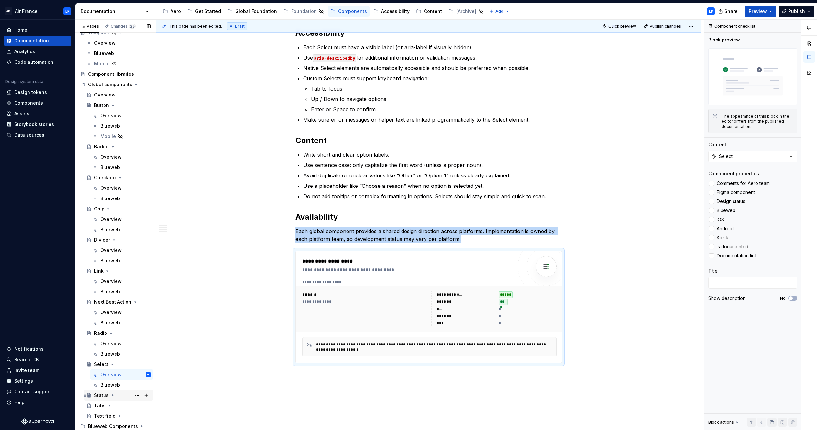
click at [111, 272] on icon "Page tree" at bounding box center [112, 394] width 5 height 5
click at [115, 272] on div "Overview" at bounding box center [110, 405] width 21 height 6
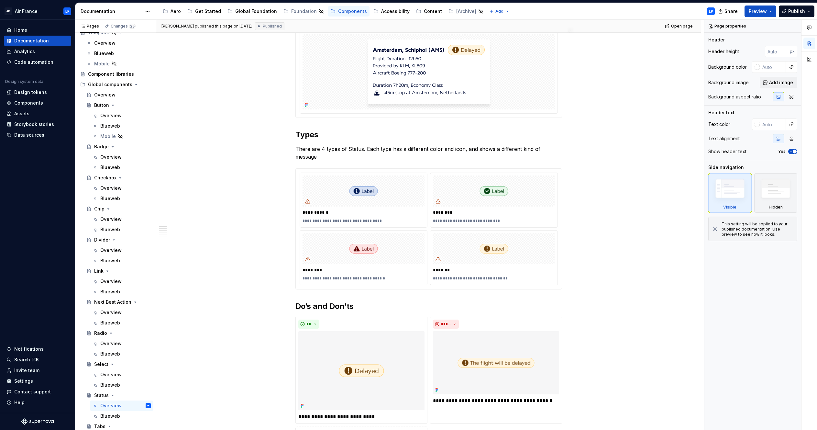
scroll to position [361, 0]
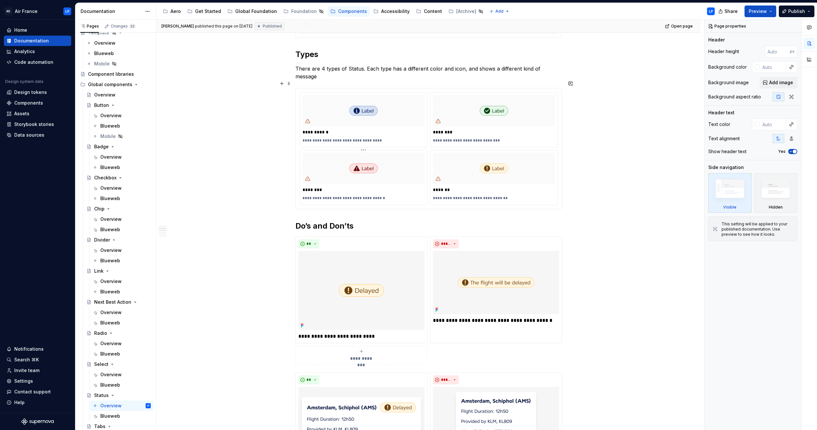
click at [386, 163] on img at bounding box center [363, 167] width 122 height 19
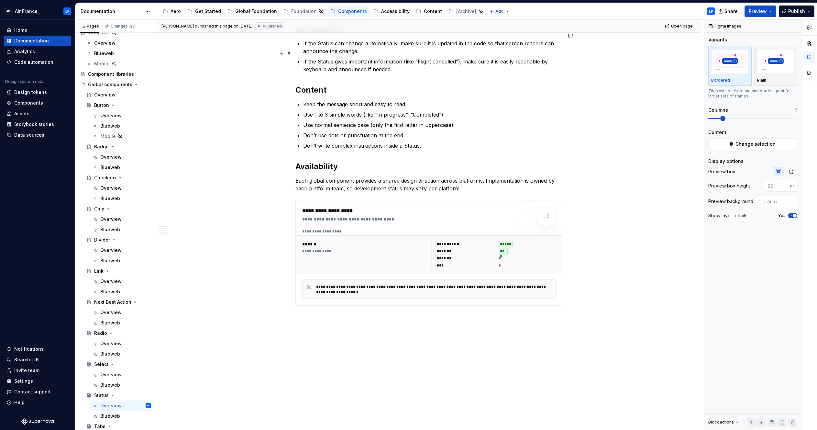
scroll to position [1004, 0]
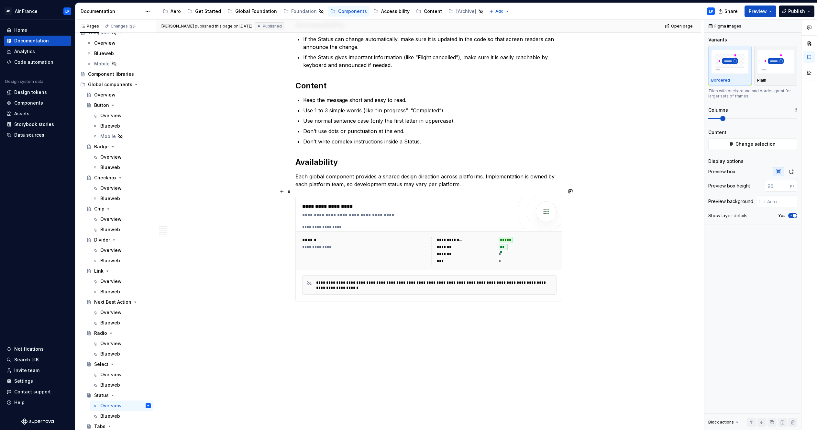
click at [368, 247] on div "**********" at bounding box center [364, 250] width 125 height 28
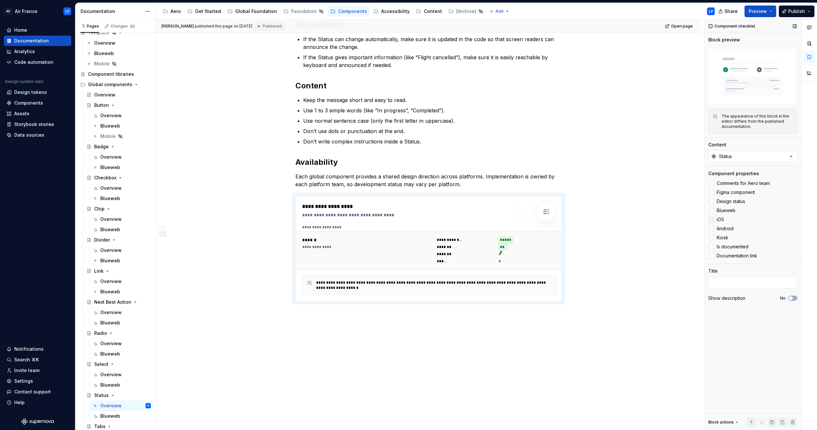
click at [480, 219] on div at bounding box center [711, 219] width 5 height 5
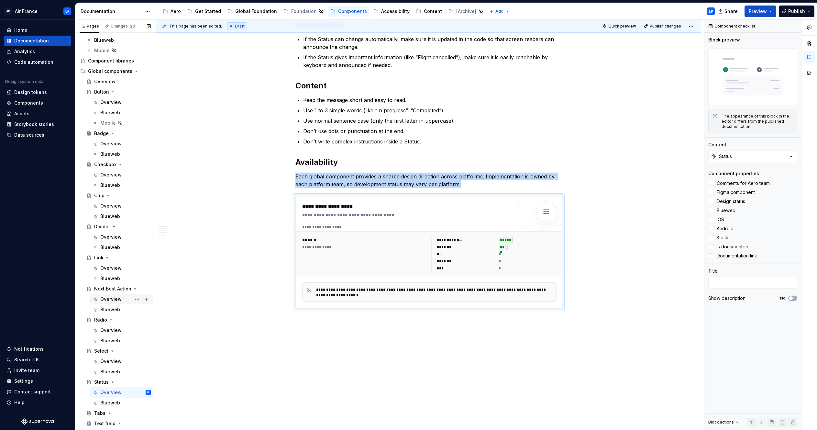
scroll to position [40, 0]
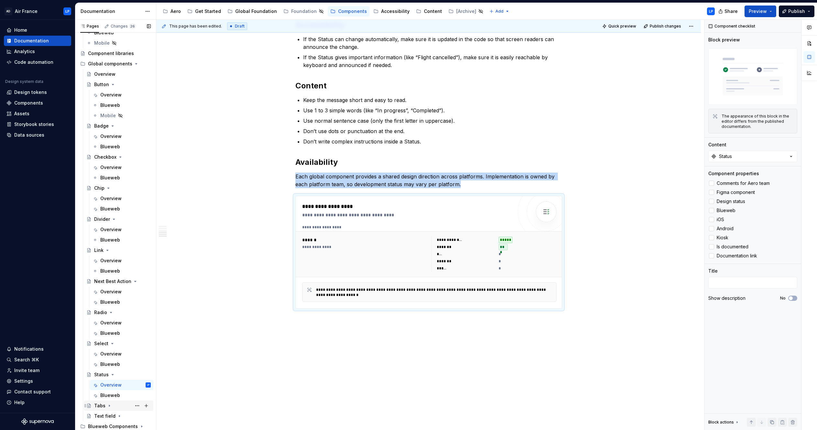
click at [110, 272] on icon "Page tree" at bounding box center [109, 405] width 5 height 5
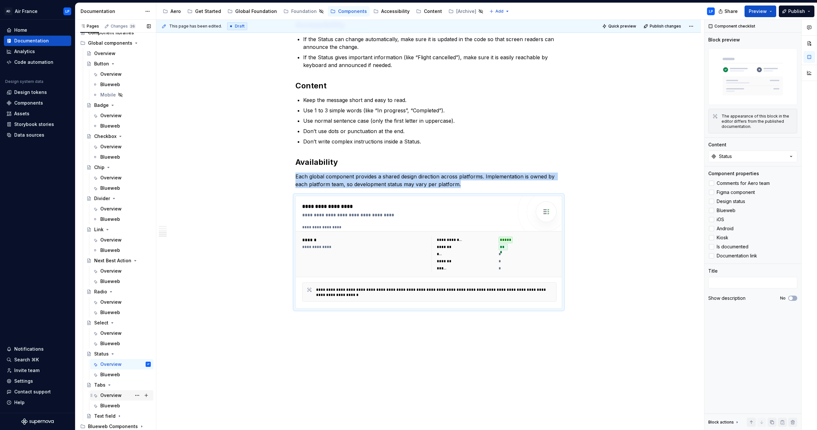
click at [113, 272] on div "Overview" at bounding box center [110, 395] width 21 height 6
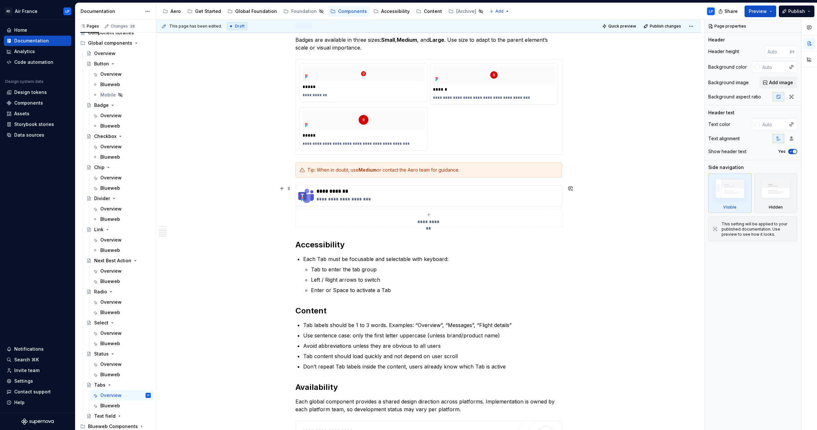
scroll to position [523, 0]
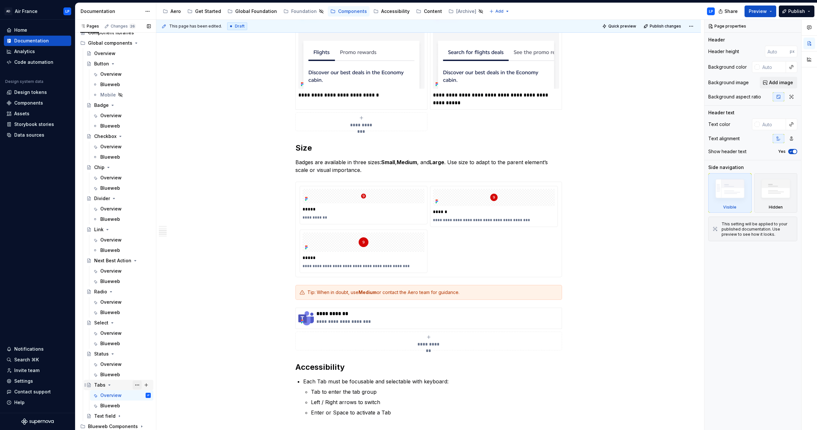
click at [136, 272] on button "Page tree" at bounding box center [137, 384] width 9 height 9
click at [151, 272] on div "Hide page" at bounding box center [176, 362] width 63 height 6
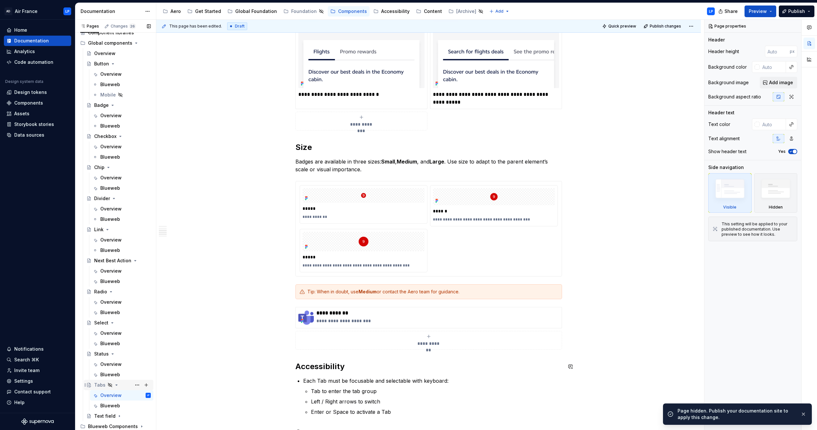
scroll to position [525, 0]
click at [119, 272] on icon "Page tree" at bounding box center [119, 415] width 5 height 5
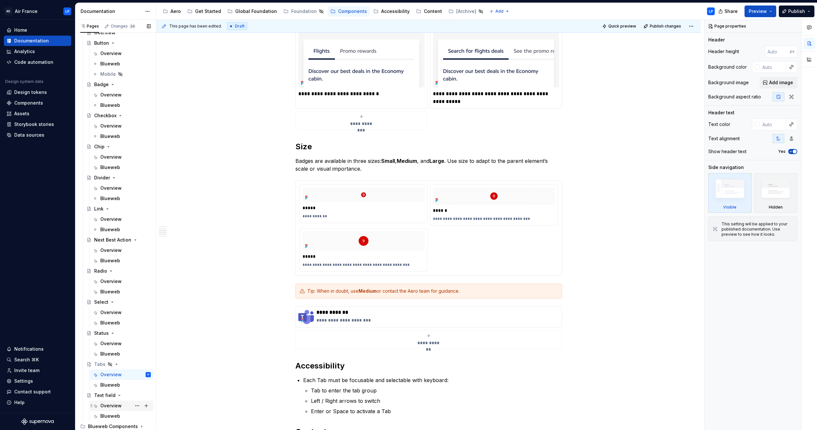
click at [113, 272] on div "Overview" at bounding box center [110, 405] width 21 height 6
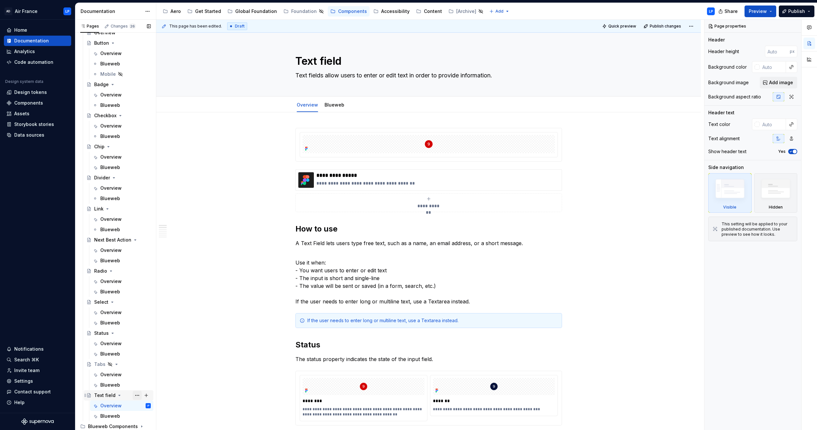
click at [137, 272] on button "Page tree" at bounding box center [137, 394] width 9 height 9
click at [153, 272] on div "Hide page" at bounding box center [176, 372] width 63 height 6
click at [109, 272] on div "Overview" at bounding box center [110, 343] width 21 height 6
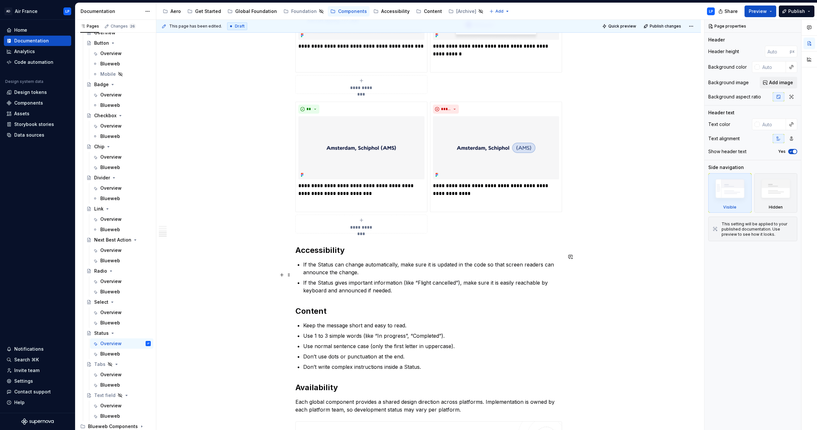
scroll to position [906, 0]
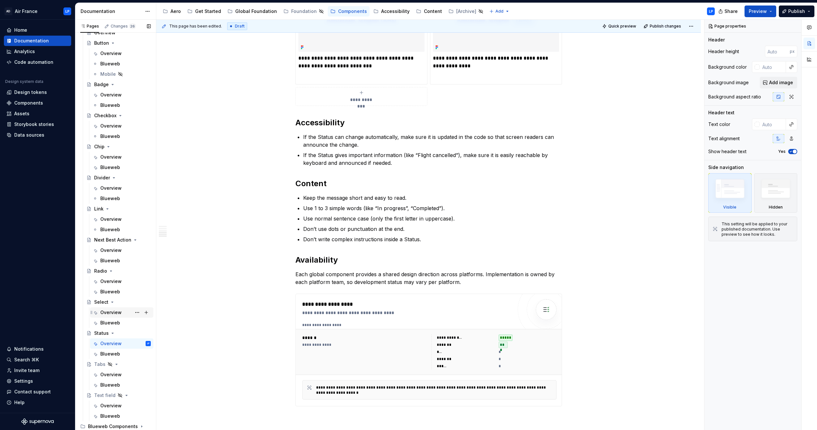
click at [115, 272] on div "Overview" at bounding box center [110, 312] width 21 height 6
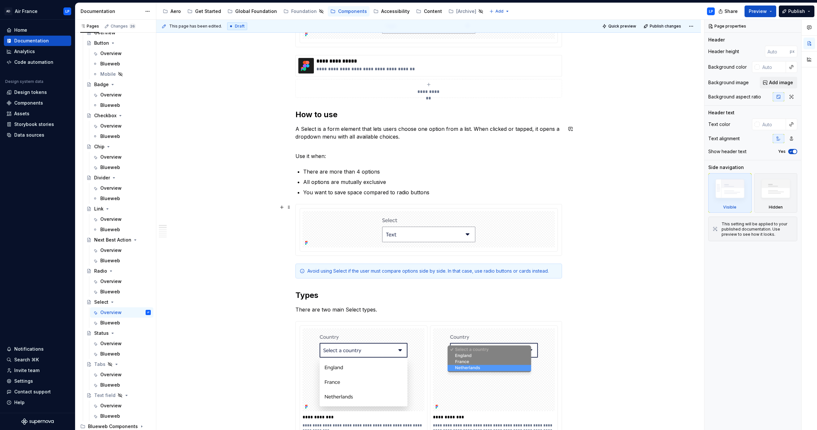
scroll to position [137, 0]
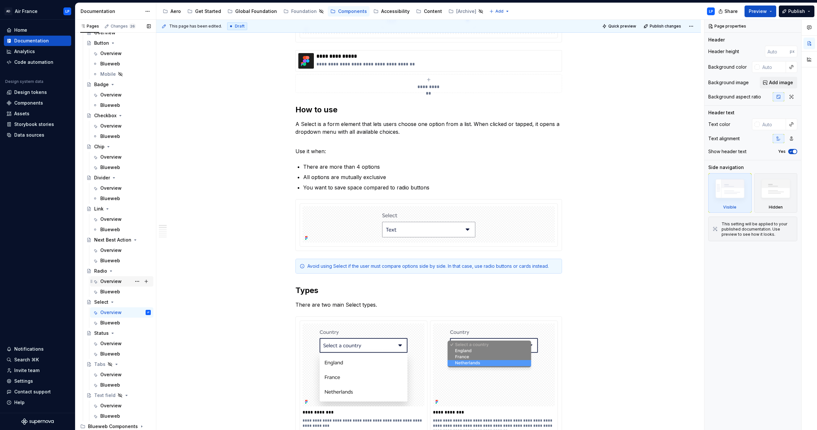
click at [111, 272] on div "Overview" at bounding box center [110, 281] width 21 height 6
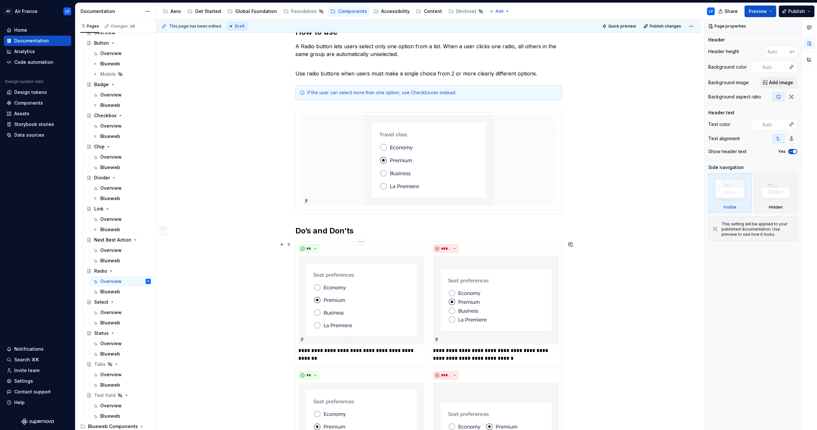
scroll to position [345, 0]
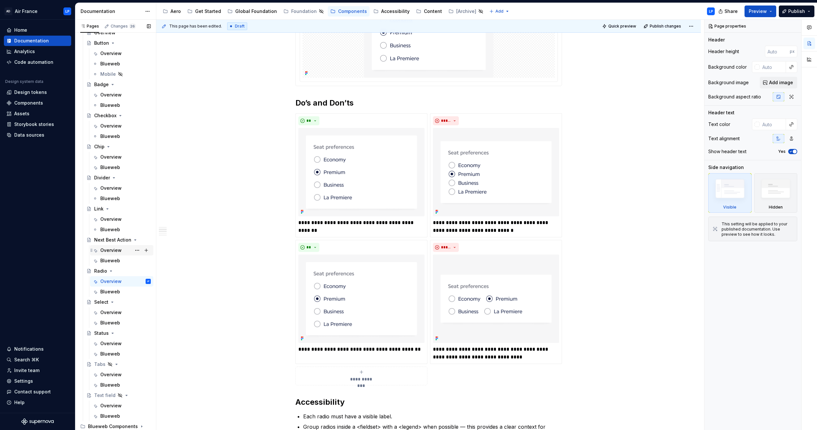
click at [109, 250] on div "Overview" at bounding box center [110, 250] width 21 height 6
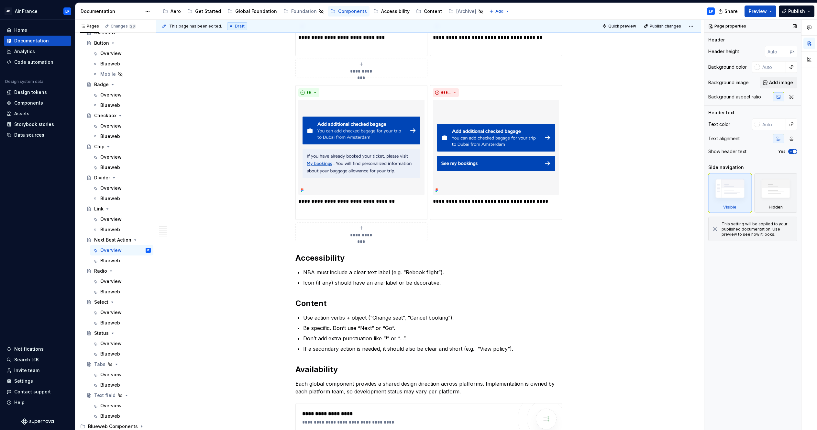
scroll to position [650, 0]
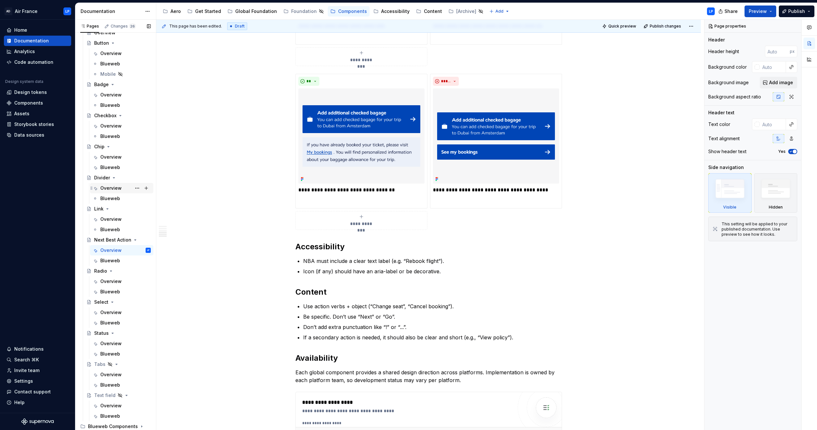
click at [111, 189] on div "Overview" at bounding box center [110, 188] width 21 height 6
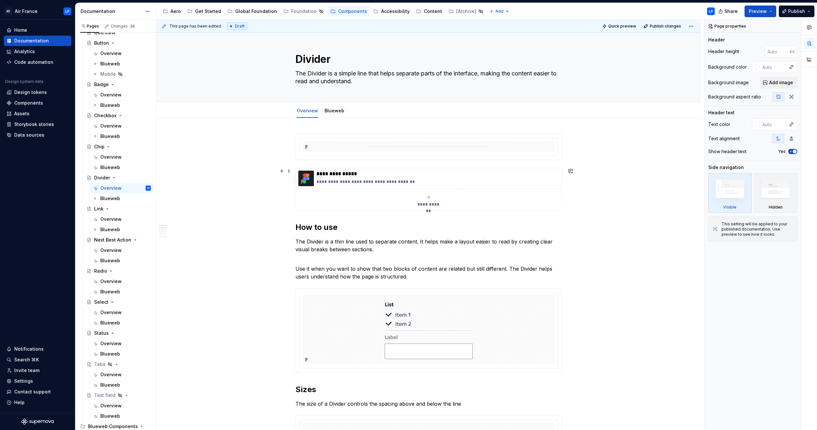
scroll to position [103, 0]
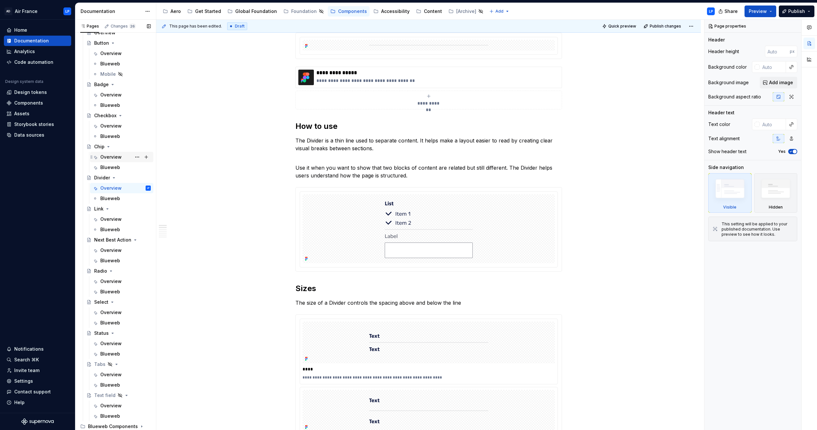
click at [107, 156] on div "Overview" at bounding box center [110, 157] width 21 height 6
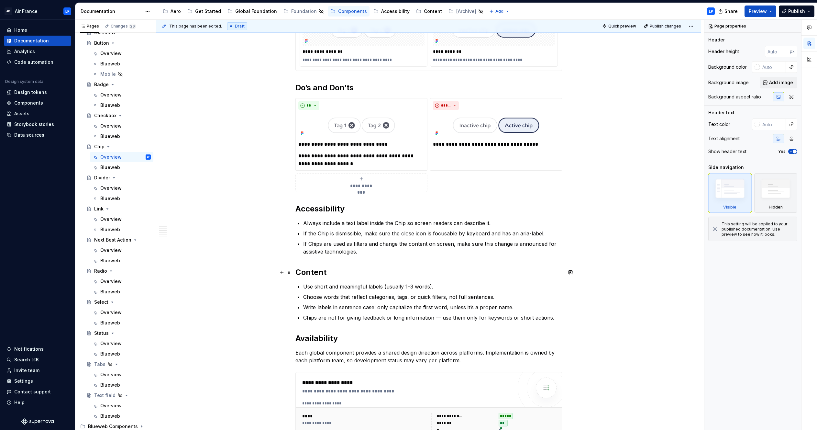
scroll to position [263, 0]
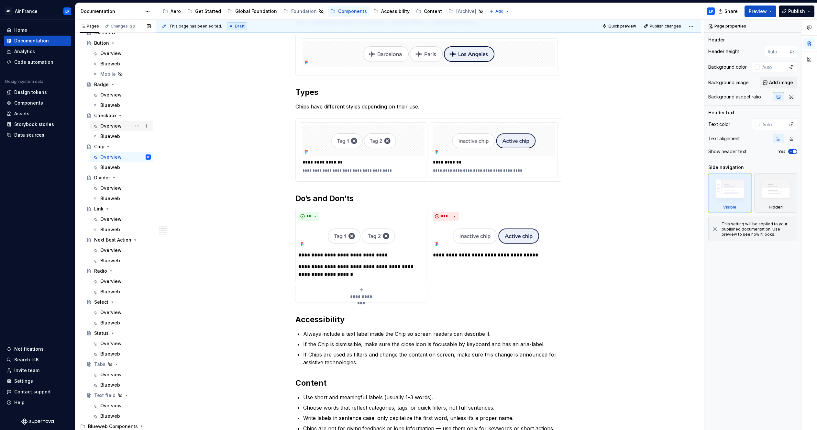
click at [107, 126] on div "Overview" at bounding box center [110, 126] width 21 height 6
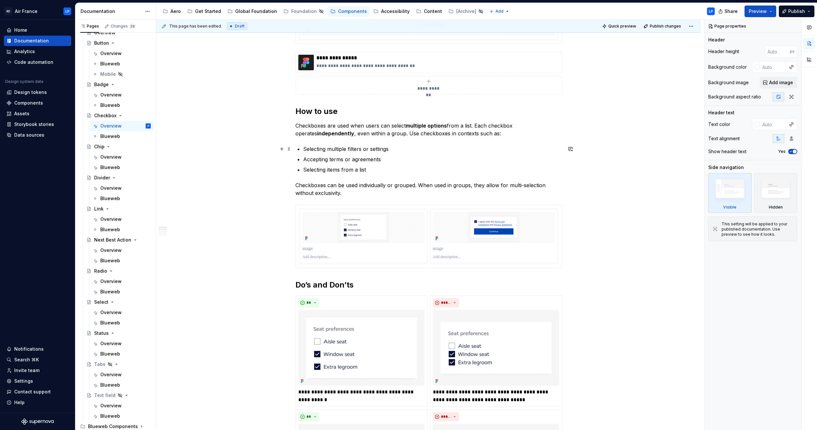
scroll to position [123, 0]
click at [114, 96] on div "Overview" at bounding box center [110, 95] width 21 height 6
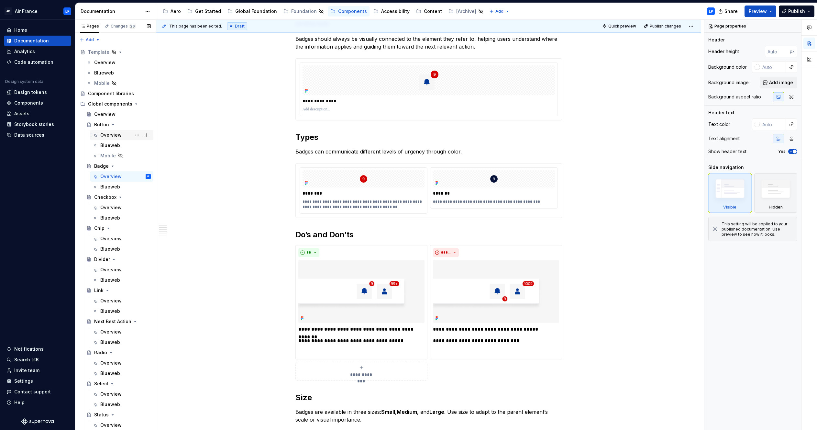
click at [111, 135] on div "Overview" at bounding box center [110, 135] width 21 height 6
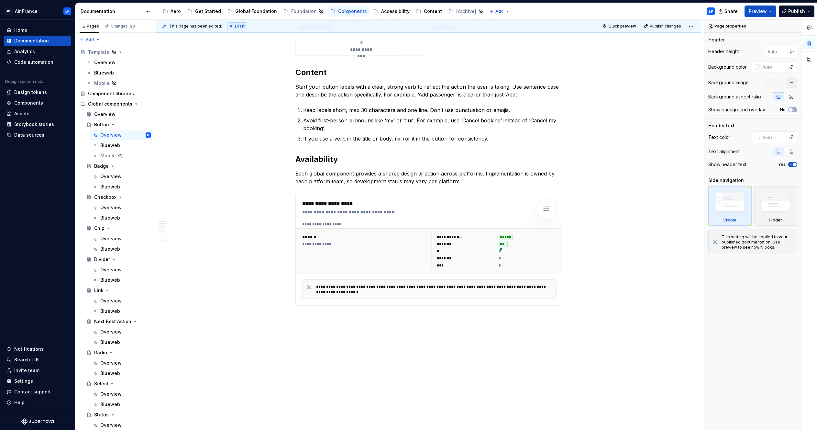
scroll to position [1574, 0]
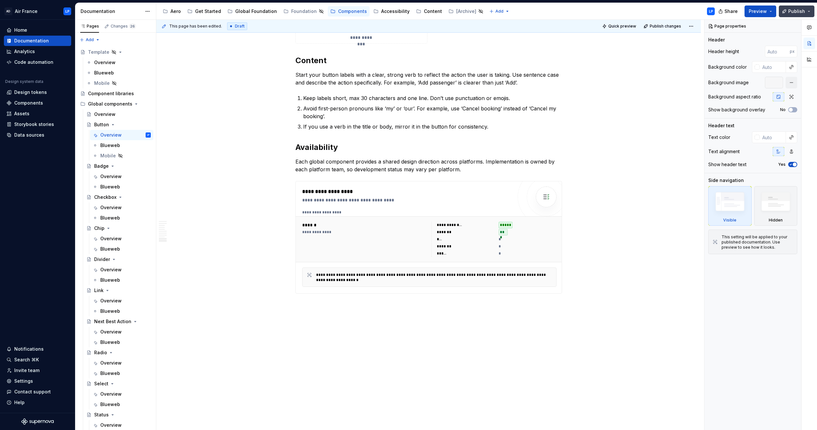
click at [480, 11] on span "Publish" at bounding box center [796, 11] width 17 height 6
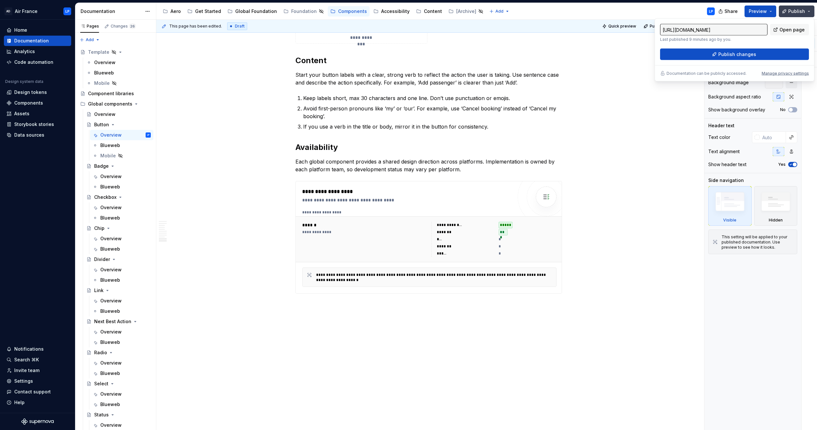
click at [480, 11] on span "Publish" at bounding box center [796, 11] width 17 height 6
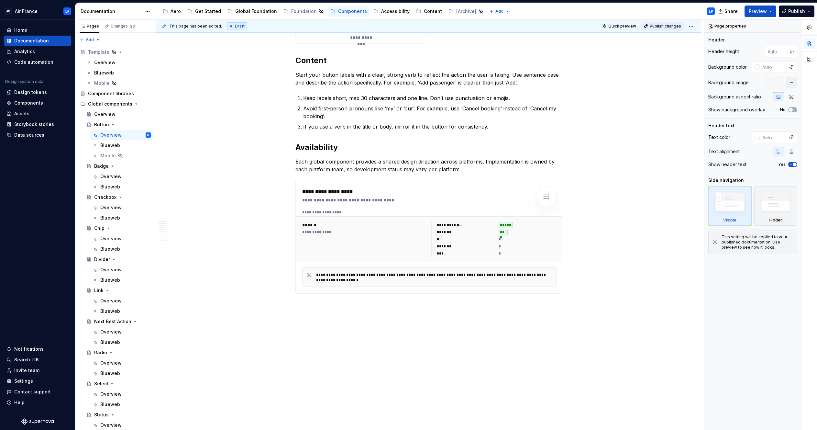
click at [480, 28] on span "Publish changes" at bounding box center [664, 26] width 31 height 5
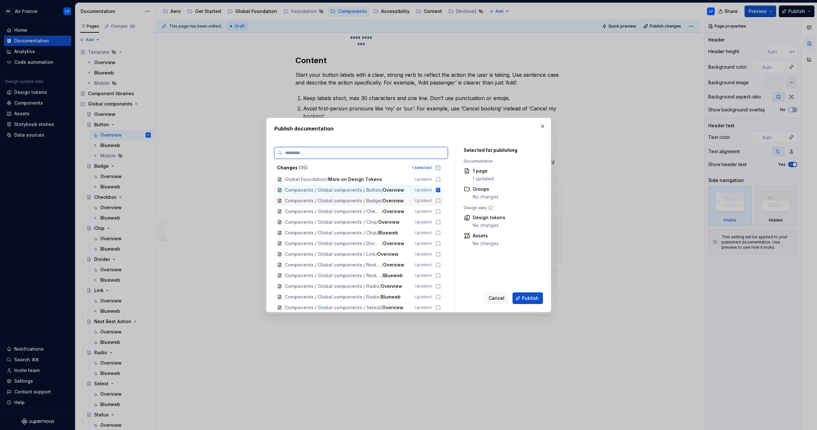
drag, startPoint x: 441, startPoint y: 201, endPoint x: 441, endPoint y: 206, distance: 5.2
click at [440, 201] on icon at bounding box center [437, 200] width 5 height 5
click at [438, 212] on icon at bounding box center [437, 211] width 5 height 5
click at [440, 224] on icon at bounding box center [437, 221] width 5 height 5
click at [440, 232] on icon at bounding box center [437, 232] width 5 height 5
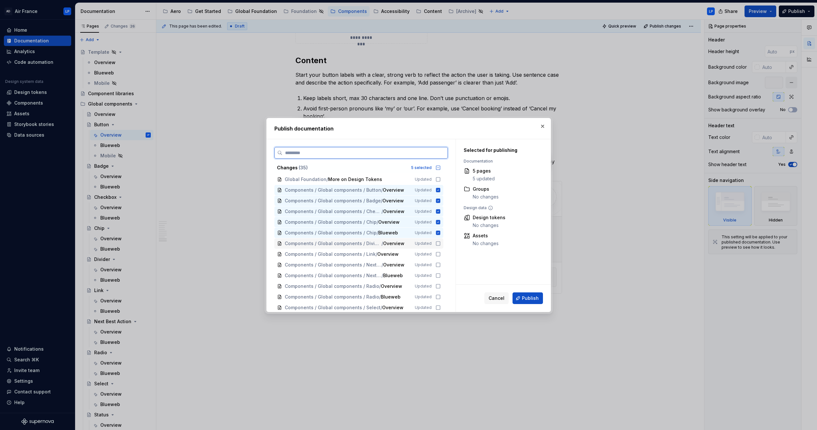
click at [440, 245] on icon at bounding box center [437, 243] width 5 height 5
click at [440, 253] on icon at bounding box center [437, 253] width 5 height 5
click at [440, 269] on div "Changes ( 35 ) 7 selected Global Foundation / More on Design Tokens Updated Com…" at bounding box center [360, 236] width 173 height 149
click at [440, 266] on icon at bounding box center [438, 265] width 4 height 4
click at [440, 272] on div "Components / Global components / Next Best Action / Blueweb Updated" at bounding box center [358, 275] width 169 height 10
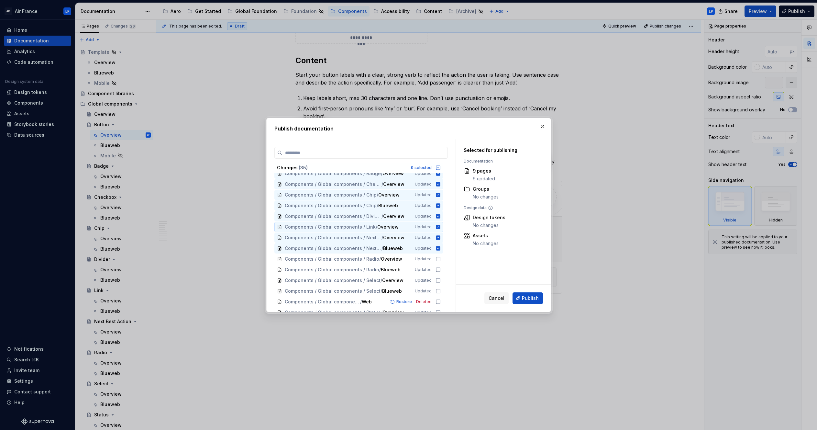
scroll to position [42, 0]
click at [440, 245] on icon at bounding box center [437, 243] width 5 height 5
click at [440, 255] on icon at bounding box center [437, 254] width 5 height 5
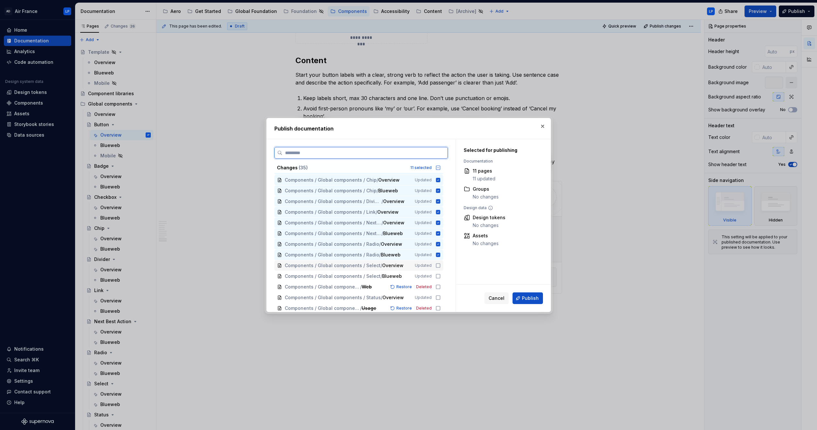
click at [440, 265] on icon at bounding box center [437, 265] width 5 height 5
click at [440, 272] on icon at bounding box center [437, 275] width 5 height 5
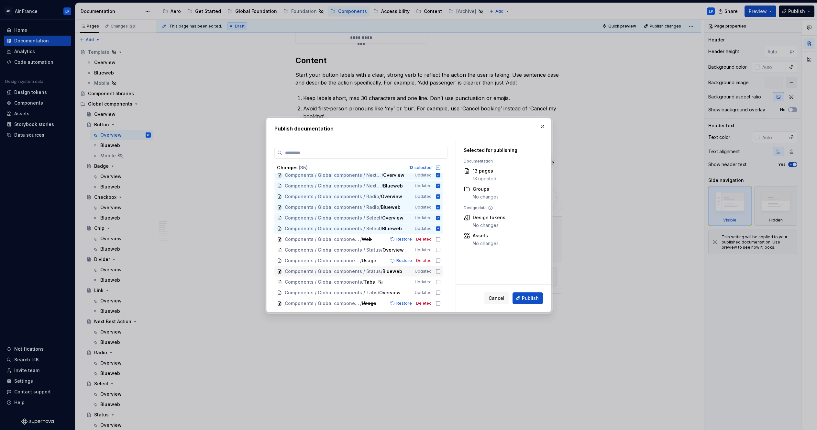
scroll to position [91, 0]
click at [440, 248] on icon at bounding box center [437, 248] width 5 height 5
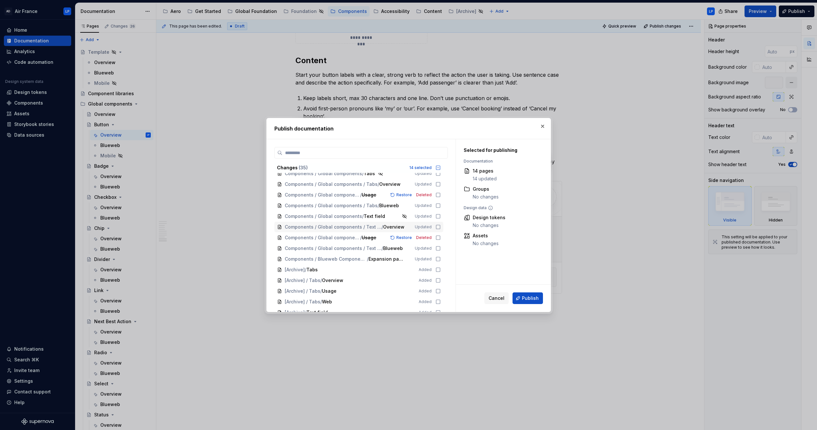
scroll to position [196, 0]
click at [440, 250] on icon at bounding box center [437, 249] width 5 height 5
click at [480, 125] on button "button" at bounding box center [542, 126] width 9 height 9
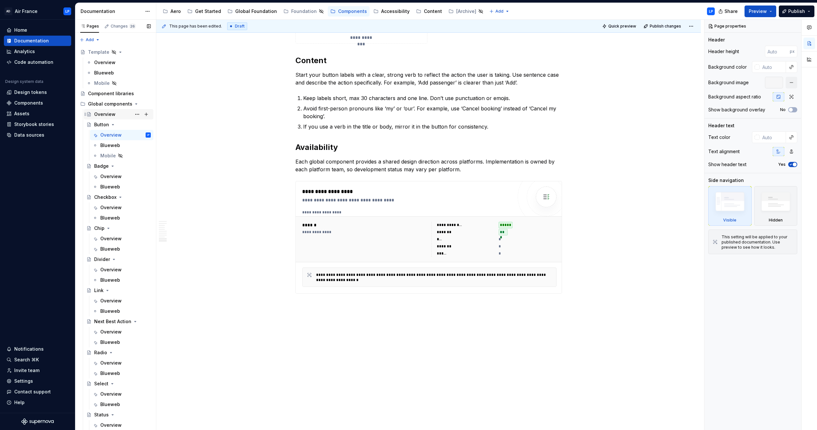
click at [102, 114] on div "Overview" at bounding box center [104, 114] width 21 height 6
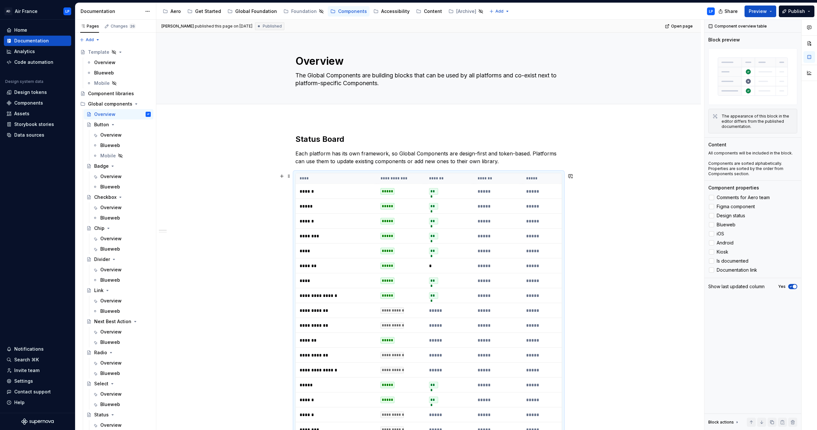
click at [480, 181] on th "*****" at bounding box center [546, 178] width 49 height 11
click at [480, 234] on div at bounding box center [711, 233] width 5 height 5
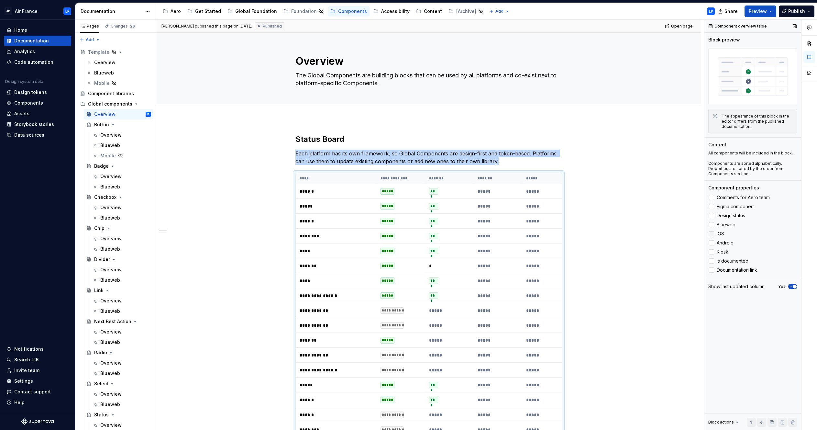
scroll to position [96, 0]
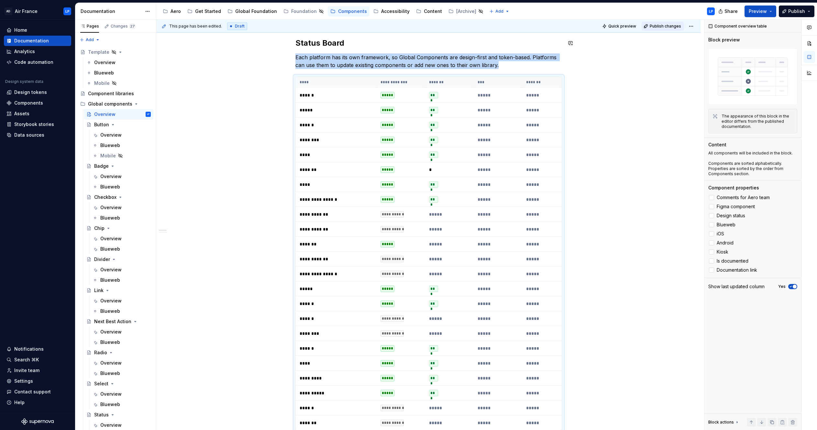
click at [480, 26] on span "Publish changes" at bounding box center [664, 26] width 31 height 5
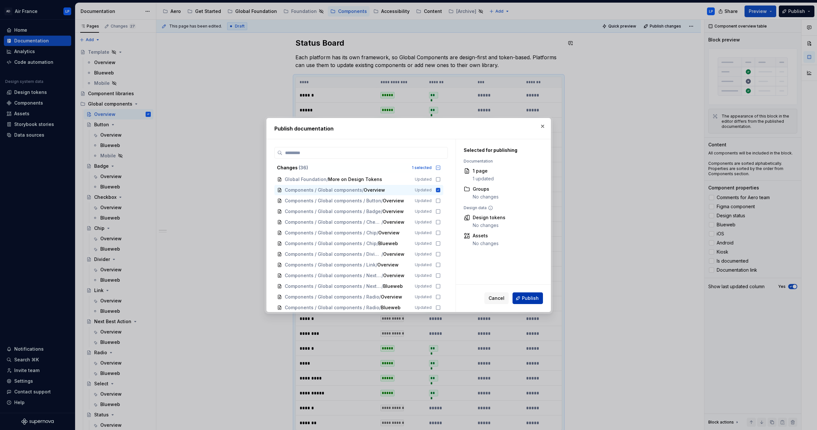
click at [480, 272] on span "Publish" at bounding box center [530, 298] width 17 height 6
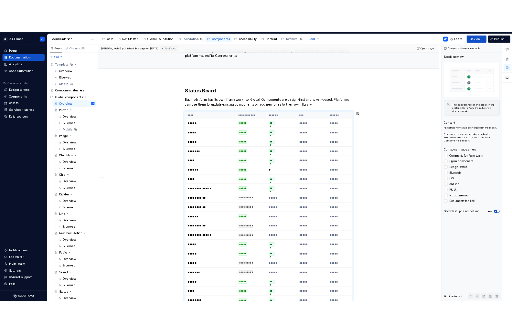
scroll to position [11, 0]
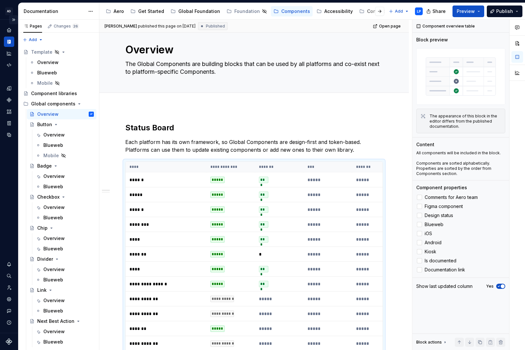
click at [14, 18] on button "Expand sidebar" at bounding box center [13, 19] width 9 height 9
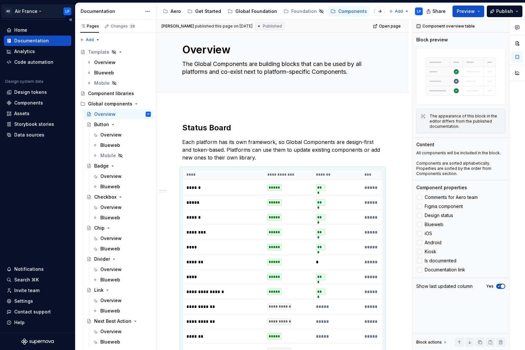
click at [38, 11] on html "AD Air France LP Home Documentation Analytics Code automation Design system dat…" at bounding box center [262, 175] width 525 height 350
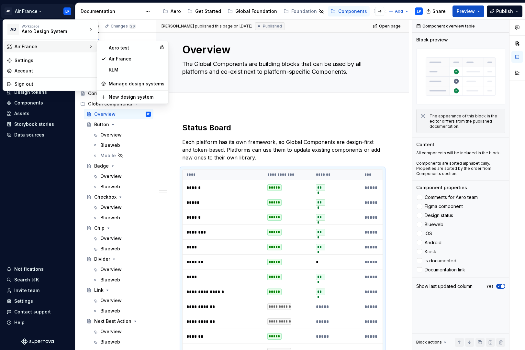
click at [202, 103] on html "AD Air France LP Home Documentation Analytics Code automation Design system dat…" at bounding box center [262, 175] width 525 height 350
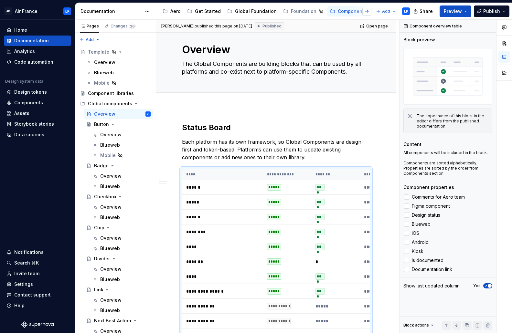
click at [367, 13] on button "button" at bounding box center [367, 11] width 9 height 9
type textarea "*"
